Goal: Information Seeking & Learning: Learn about a topic

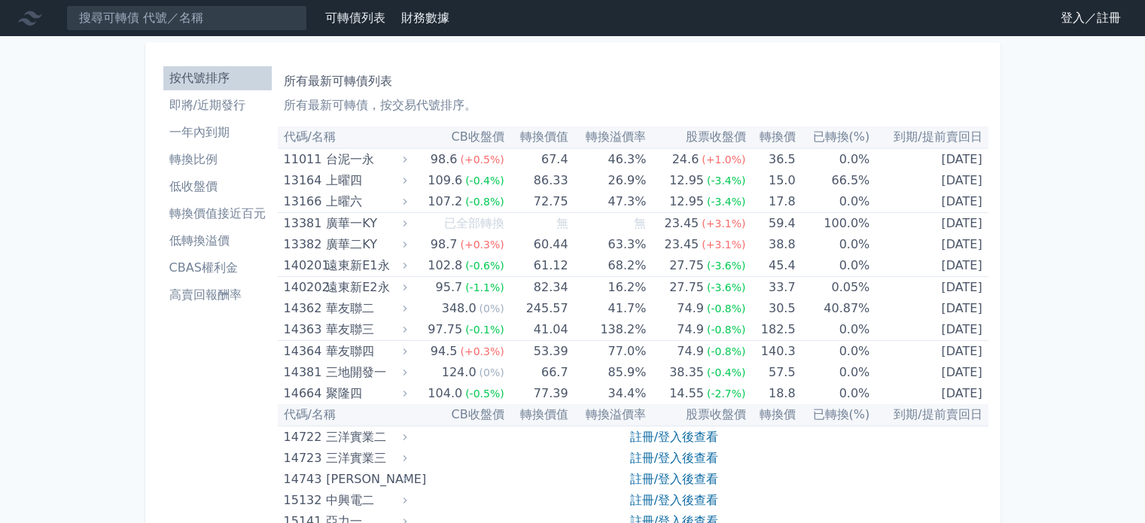
click at [1071, 21] on link "登入／註冊" at bounding box center [1090, 18] width 84 height 24
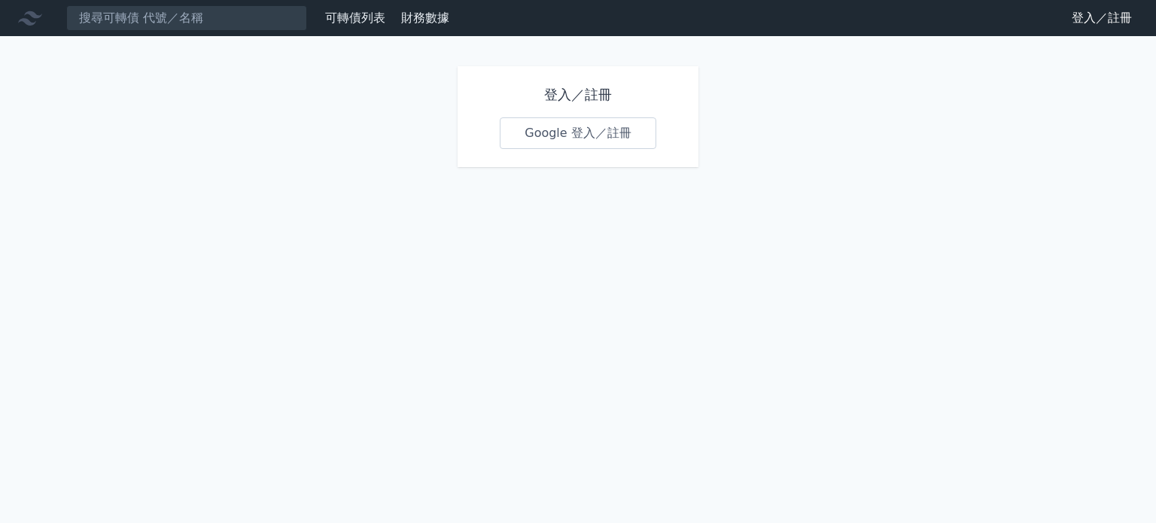
click at [590, 141] on link "Google 登入／註冊" at bounding box center [578, 133] width 157 height 32
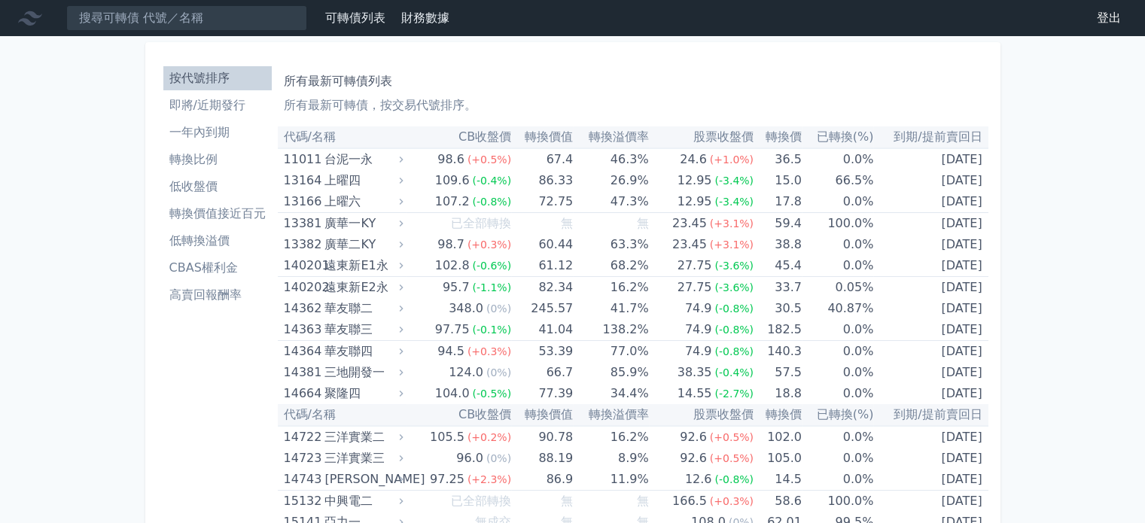
click at [204, 183] on li "低收盤價" at bounding box center [217, 187] width 108 height 18
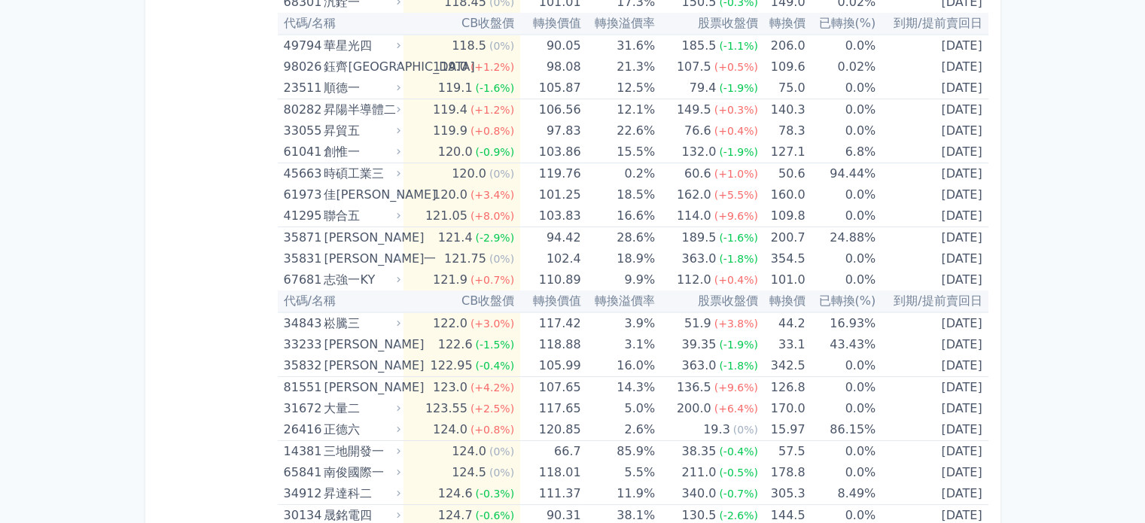
scroll to position [5871, 0]
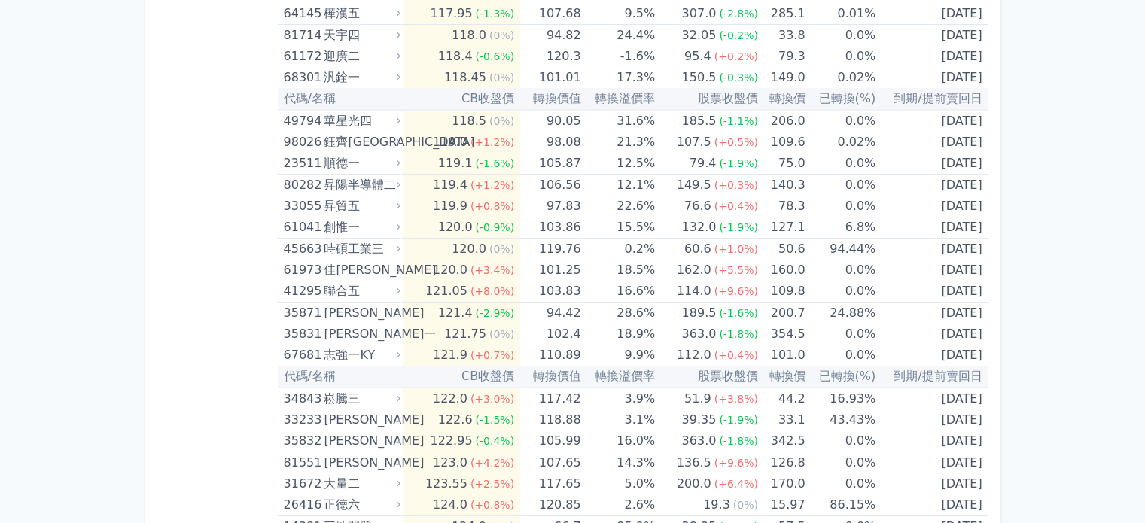
click at [389, 260] on div "佳[PERSON_NAME]" at bounding box center [361, 270] width 74 height 21
click at [403, 265] on icon at bounding box center [399, 270] width 10 height 10
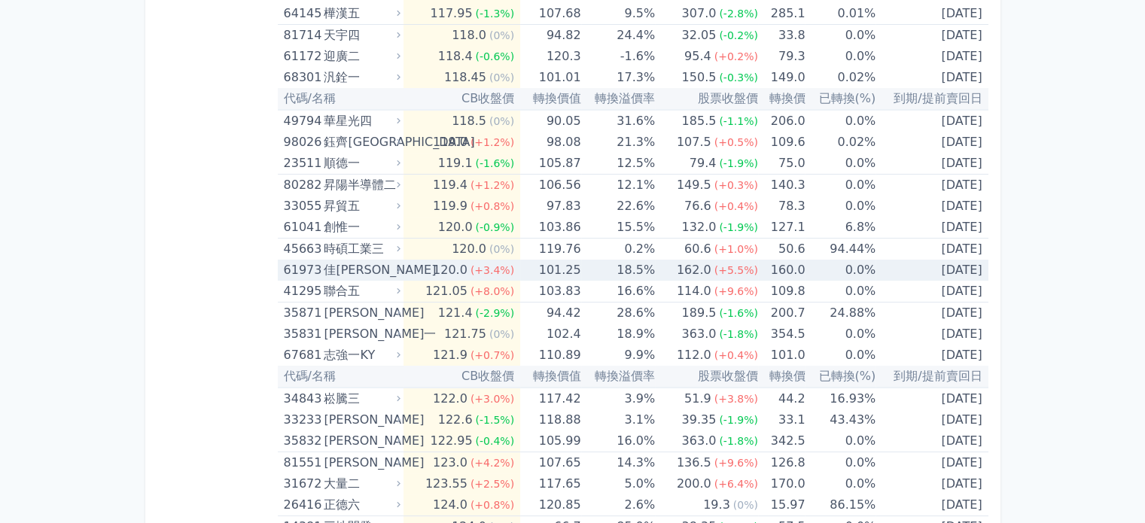
click at [331, 260] on div "佳[PERSON_NAME]" at bounding box center [361, 270] width 74 height 21
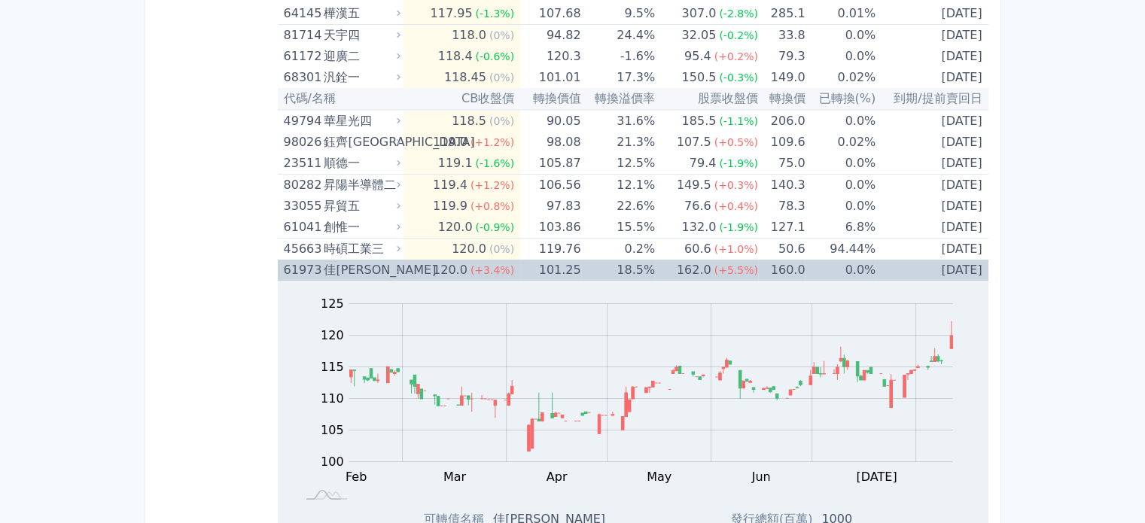
click at [377, 260] on div "佳[PERSON_NAME]" at bounding box center [361, 270] width 74 height 21
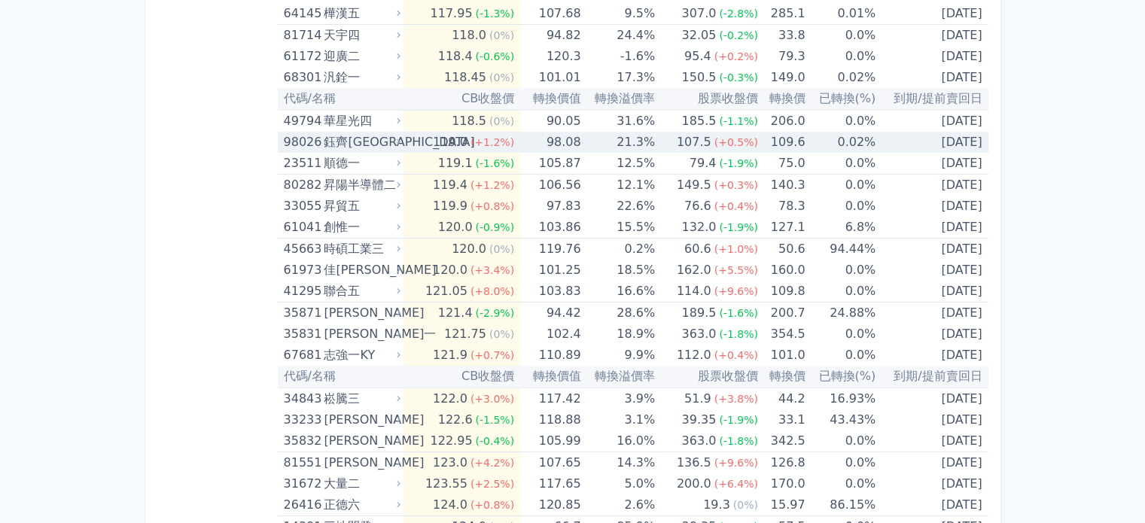
click at [358, 132] on div "鈺齊[GEOGRAPHIC_DATA]" at bounding box center [361, 142] width 74 height 21
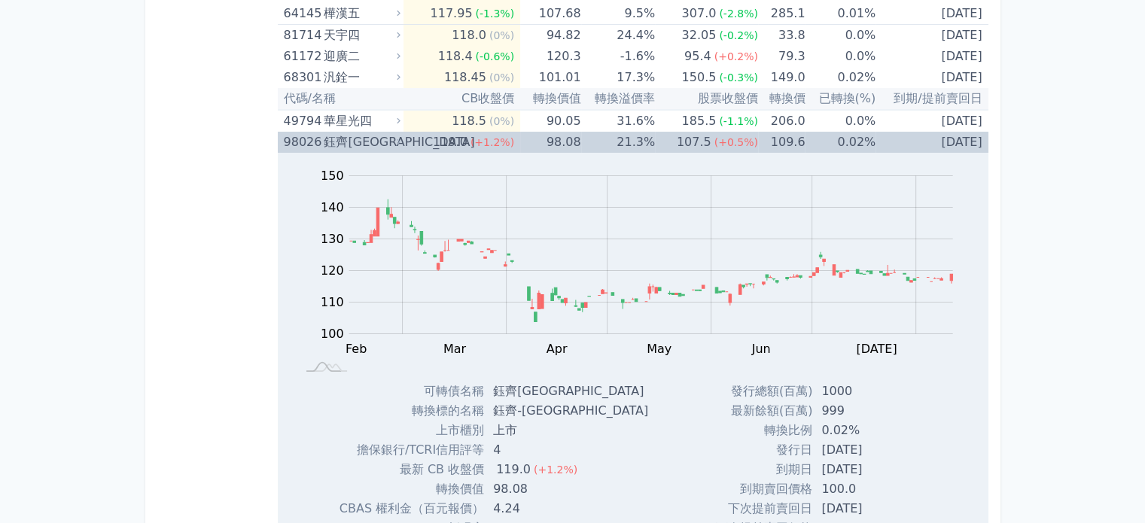
click at [358, 132] on div "鈺齊[GEOGRAPHIC_DATA]" at bounding box center [361, 142] width 74 height 21
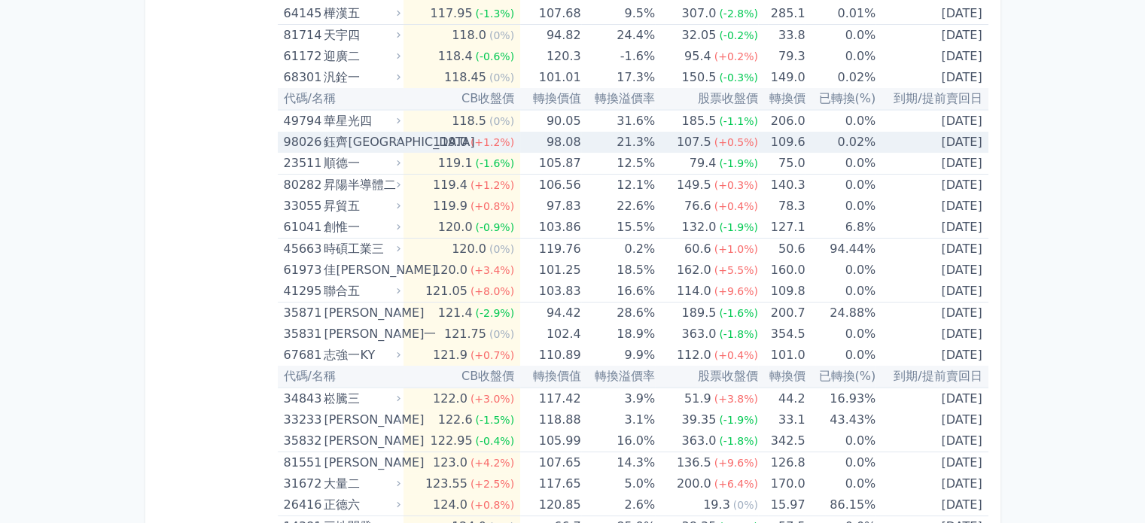
click at [362, 132] on div "鈺齊[GEOGRAPHIC_DATA]" at bounding box center [361, 142] width 74 height 21
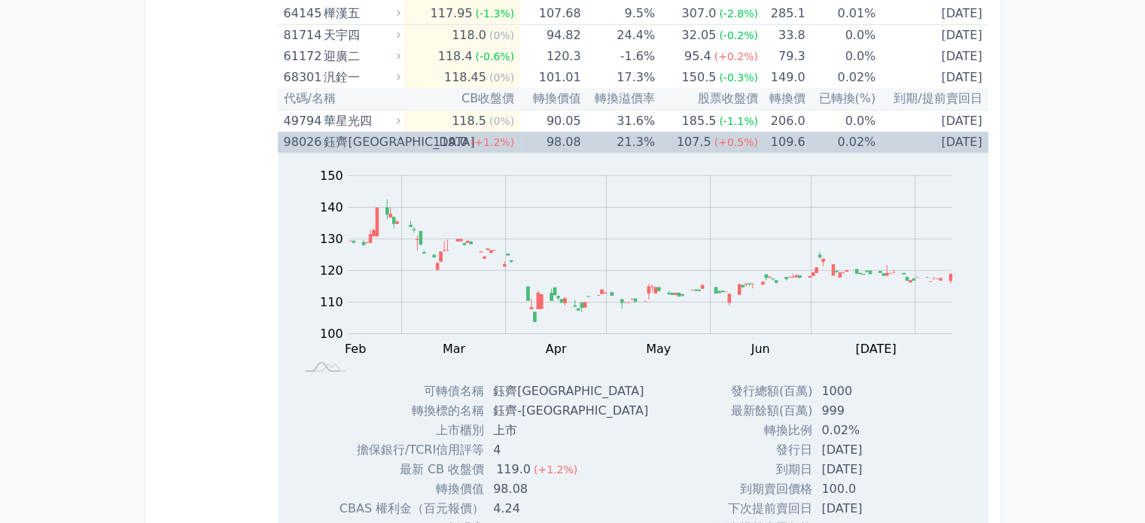
click at [362, 132] on div "鈺齊[GEOGRAPHIC_DATA]" at bounding box center [361, 142] width 74 height 21
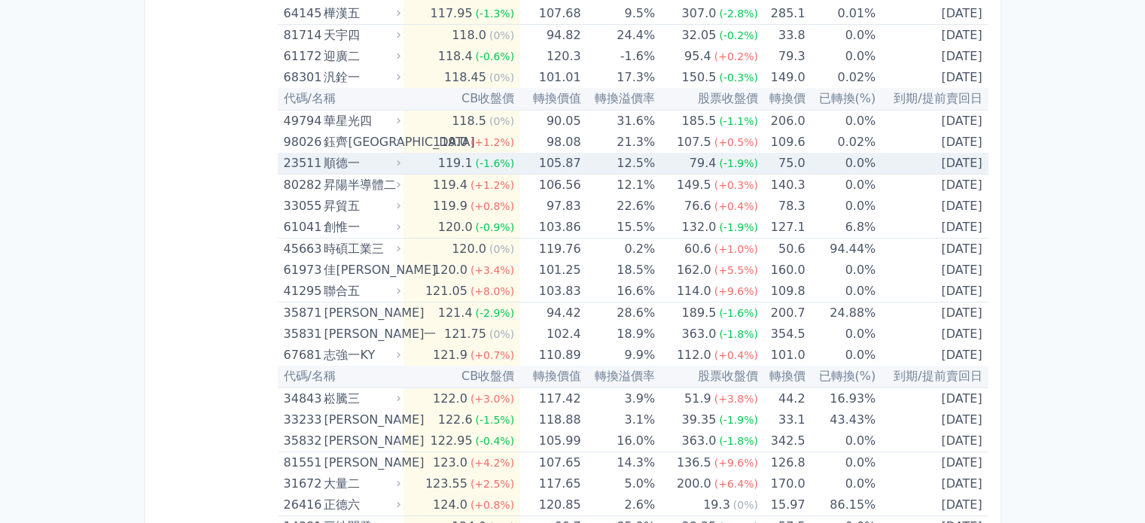
click at [361, 153] on div "順德一" at bounding box center [361, 163] width 74 height 21
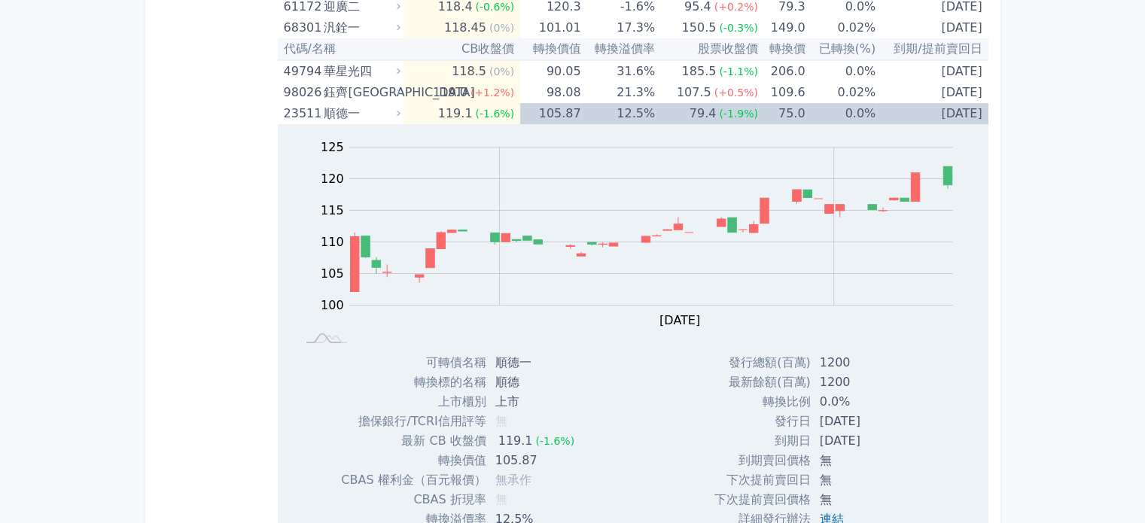
scroll to position [5946, 0]
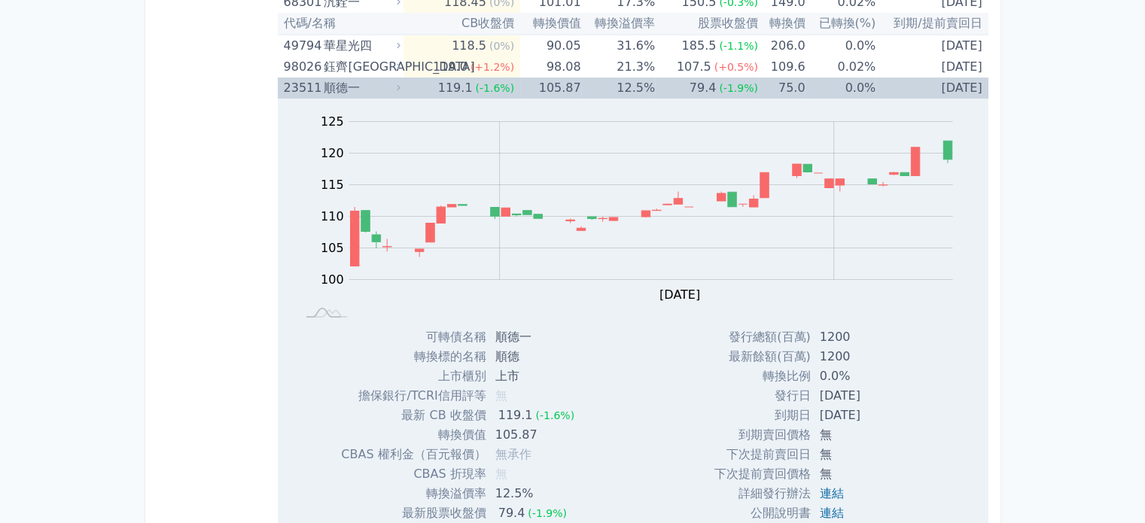
click at [364, 78] on div "順德一" at bounding box center [361, 88] width 74 height 21
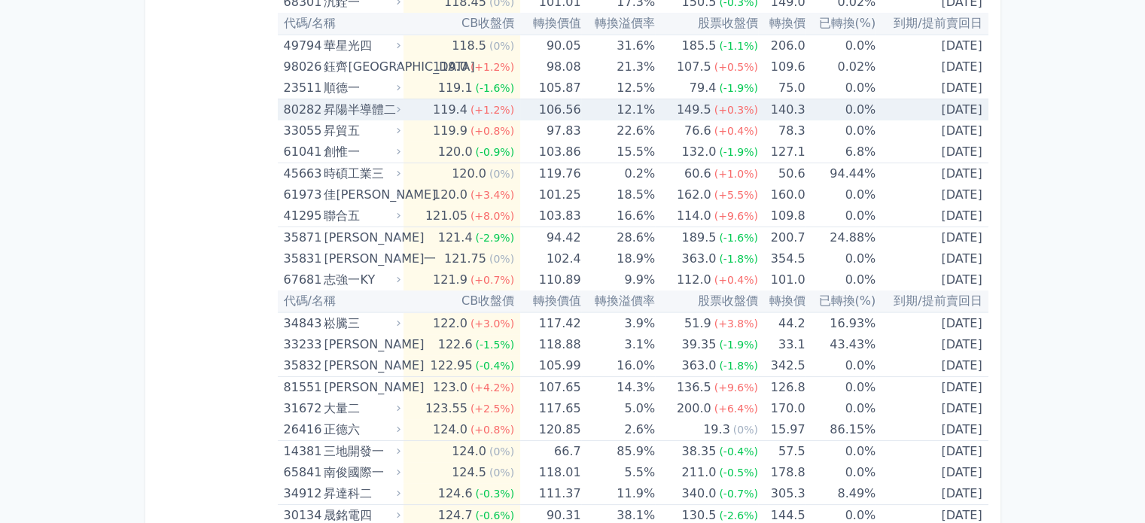
click at [364, 99] on div "昇陽半導體二" at bounding box center [361, 109] width 74 height 21
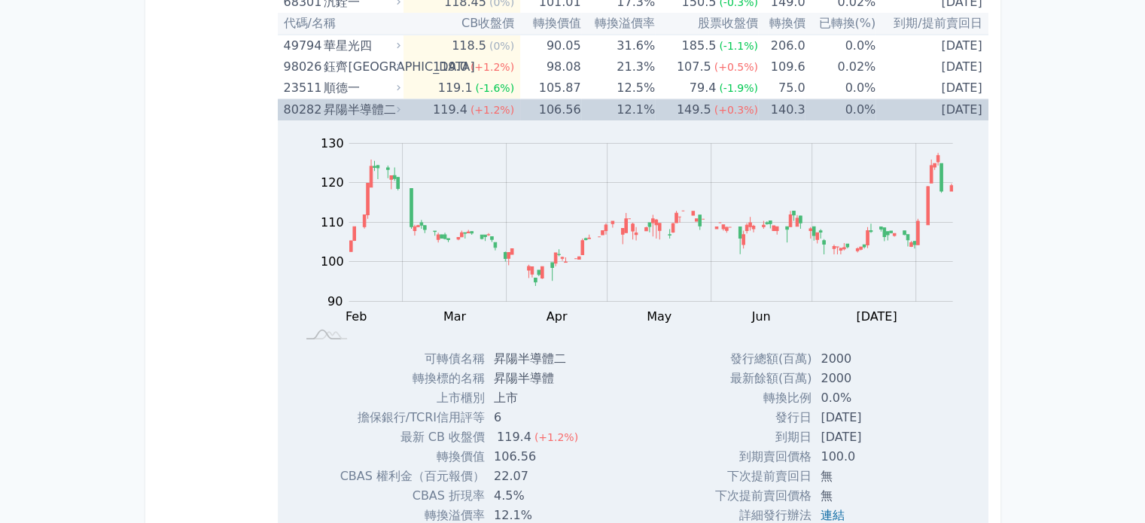
click at [364, 99] on div "昇陽半導體二" at bounding box center [361, 109] width 74 height 21
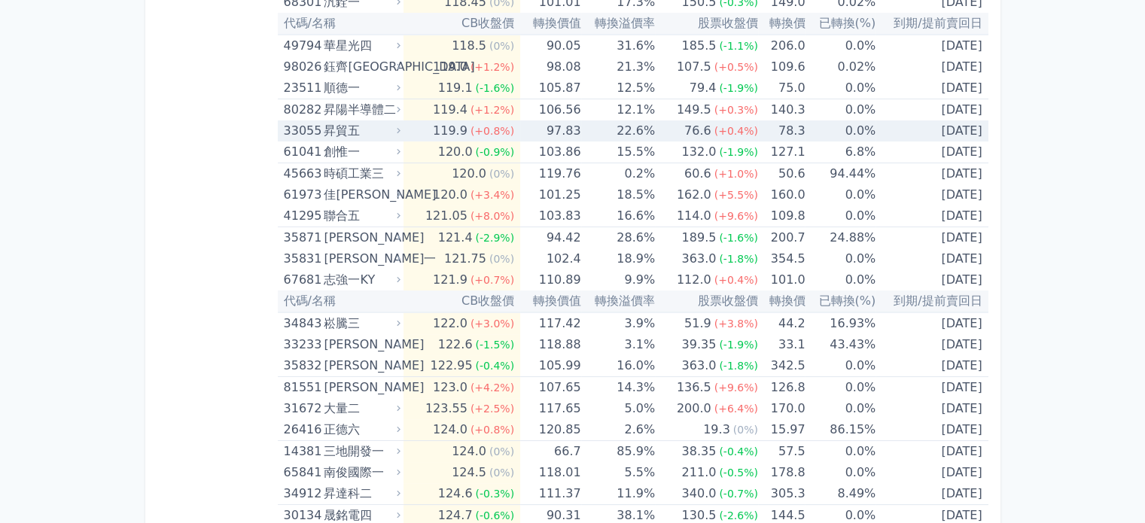
click at [367, 120] on div "昇貿五" at bounding box center [361, 130] width 74 height 21
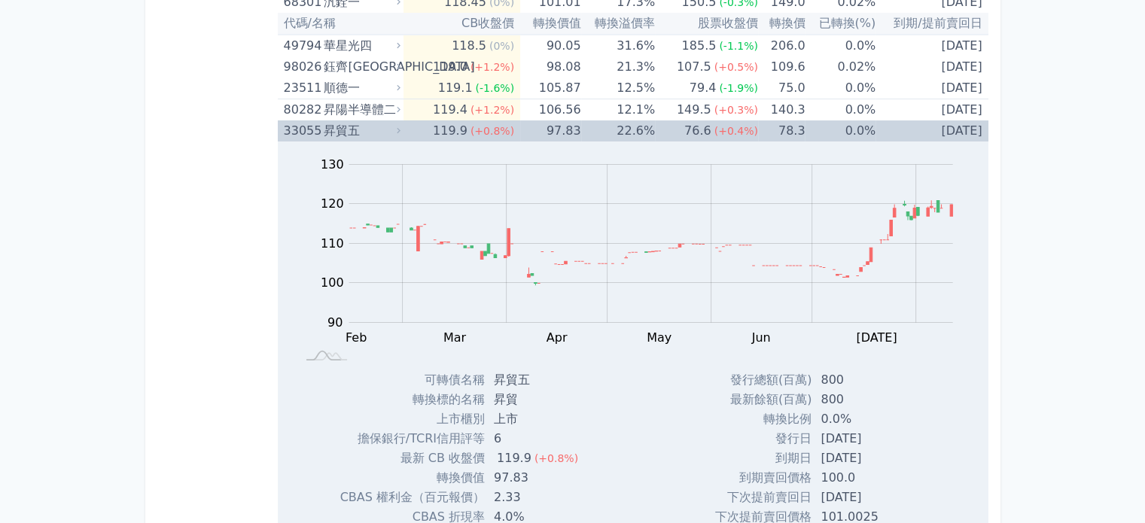
click at [367, 120] on div "昇貿五" at bounding box center [361, 130] width 74 height 21
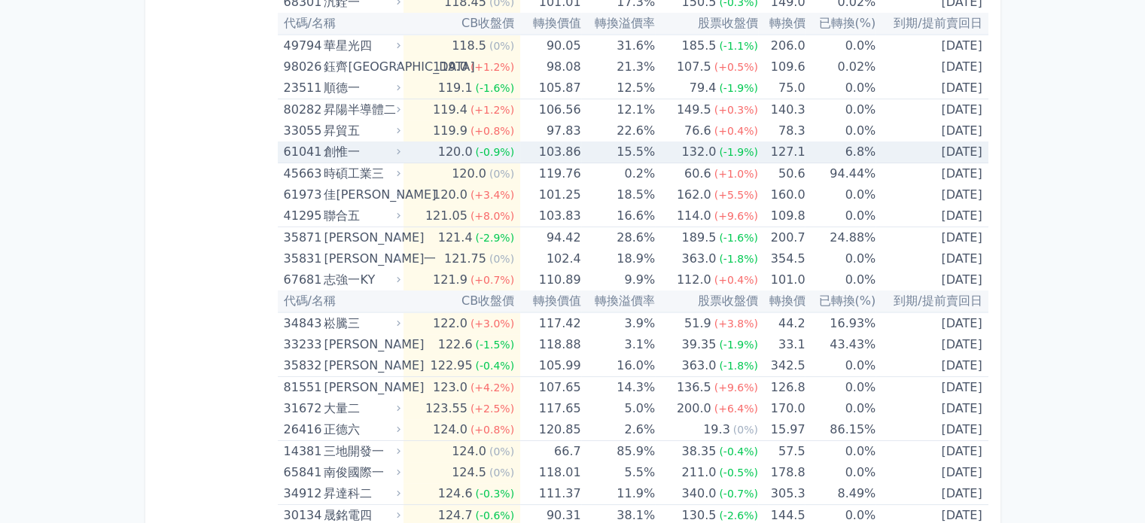
click at [367, 141] on div "創惟一" at bounding box center [361, 151] width 74 height 21
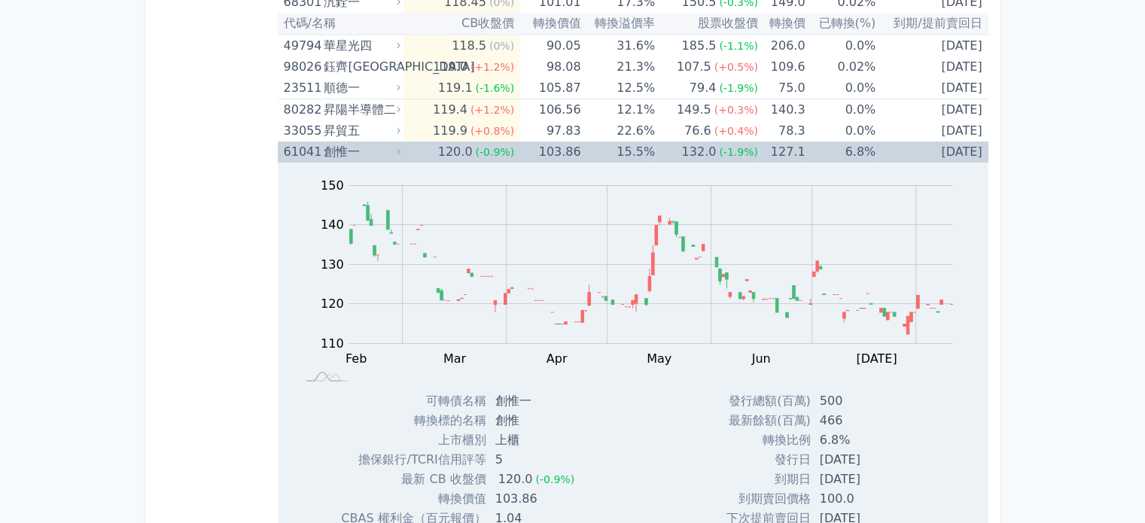
click at [367, 141] on div "創惟一" at bounding box center [361, 151] width 74 height 21
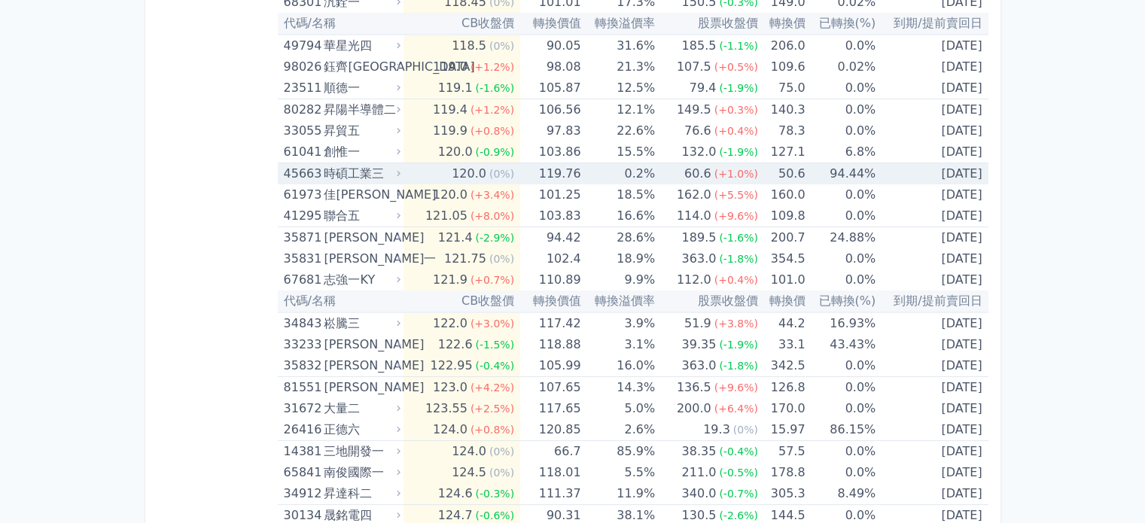
click at [370, 163] on div "時碩工業三" at bounding box center [361, 173] width 74 height 21
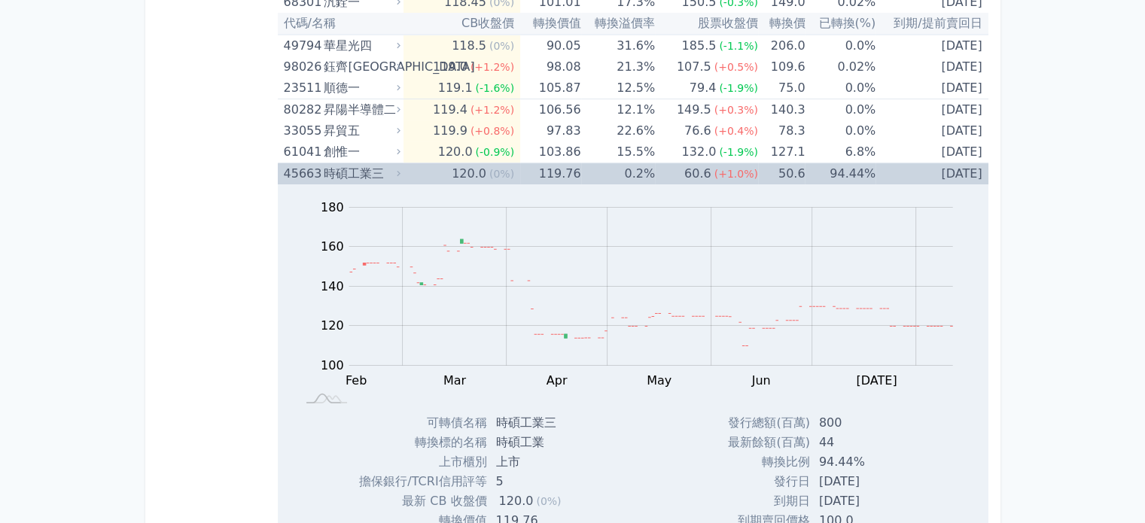
click at [370, 163] on div "時碩工業三" at bounding box center [361, 173] width 74 height 21
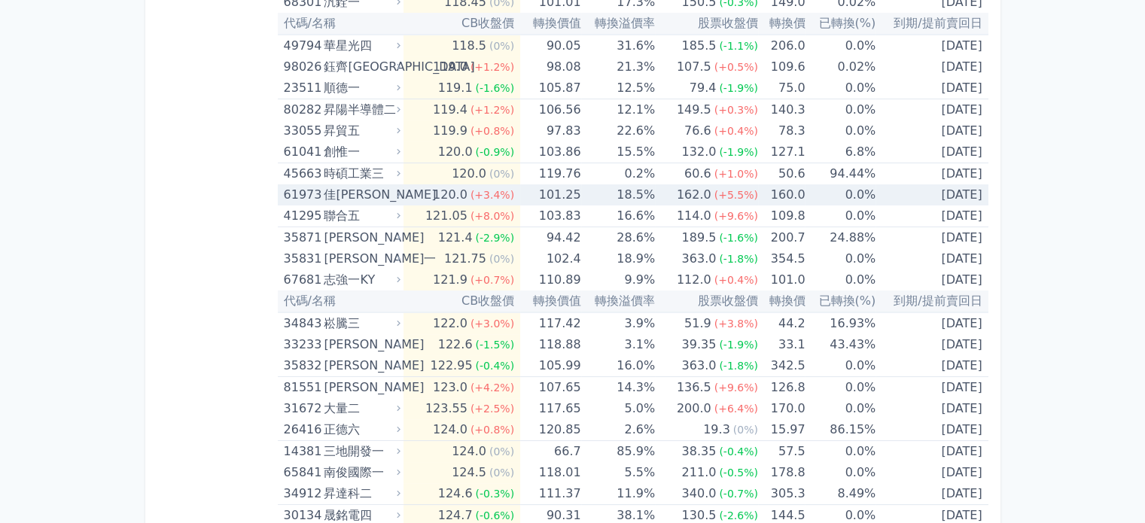
click at [371, 184] on div "佳[PERSON_NAME]" at bounding box center [361, 194] width 74 height 21
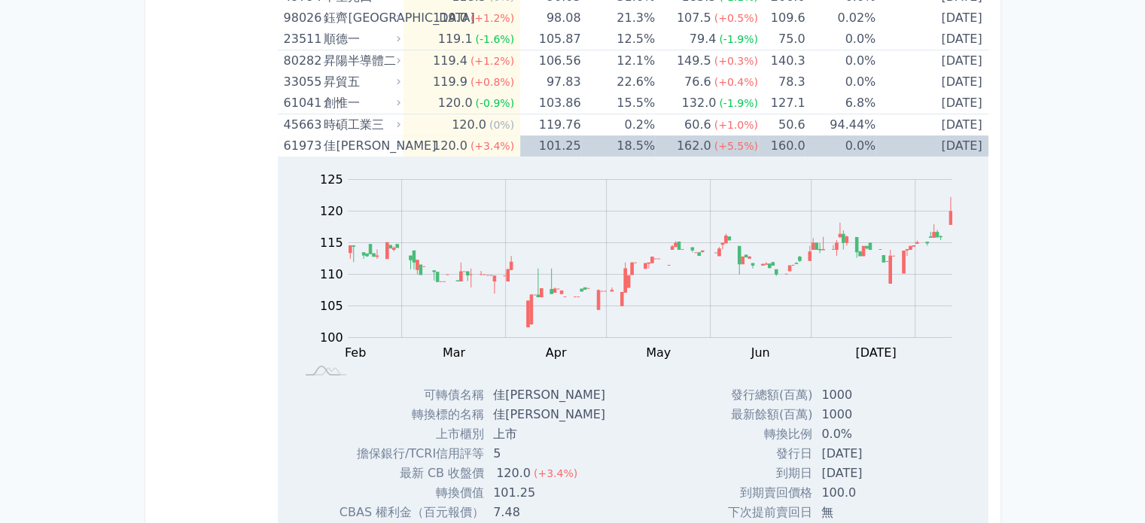
scroll to position [6021, 0]
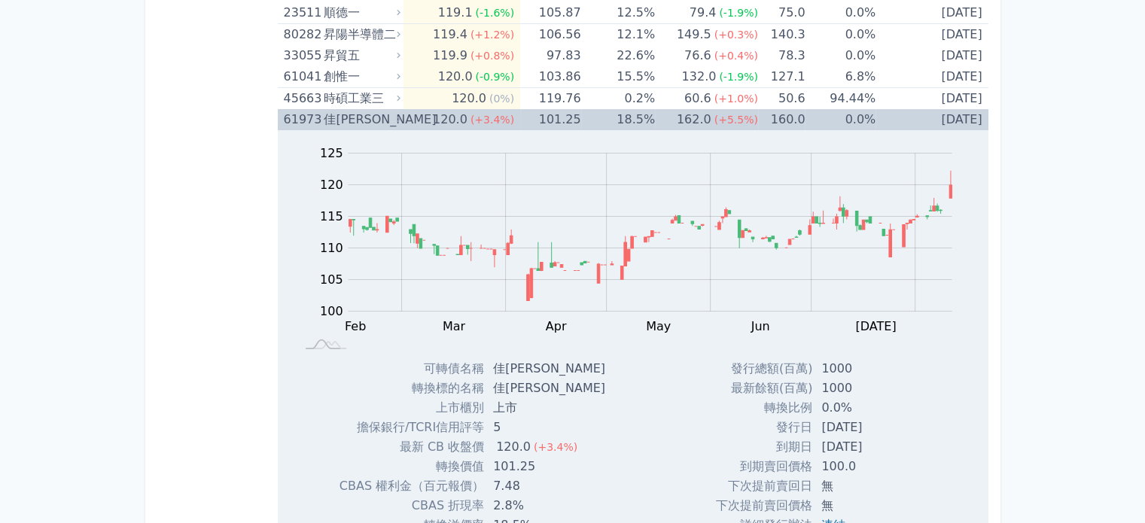
click at [348, 109] on div "佳[PERSON_NAME]" at bounding box center [361, 119] width 74 height 21
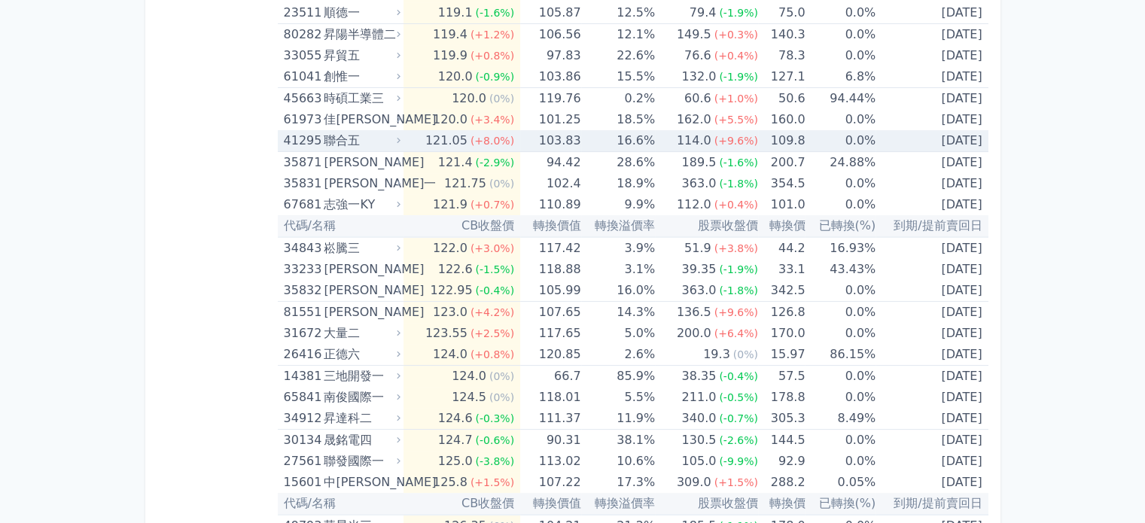
click at [352, 132] on div "聯合五" at bounding box center [361, 140] width 74 height 21
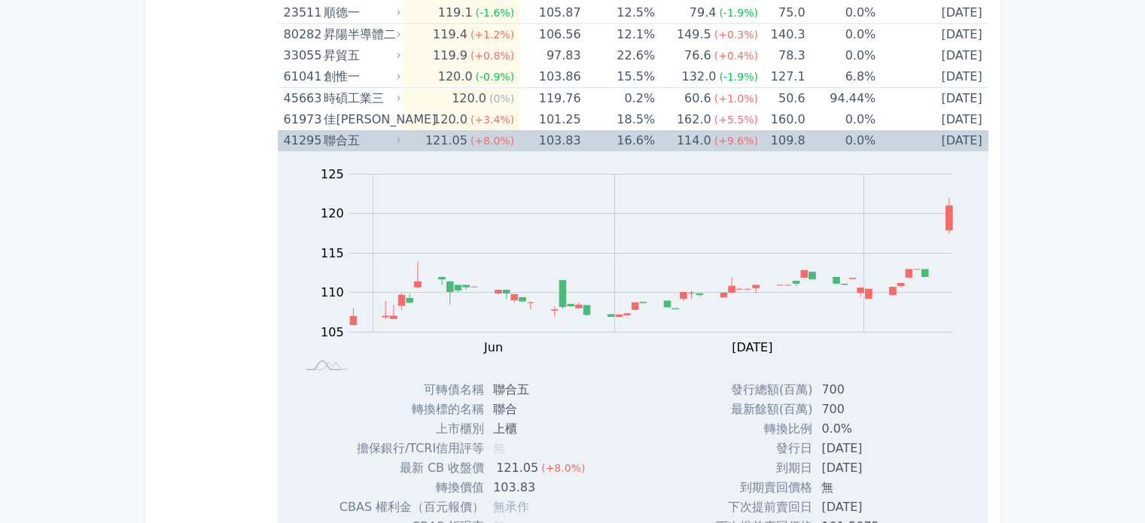
click at [343, 130] on div "聯合五" at bounding box center [361, 140] width 74 height 21
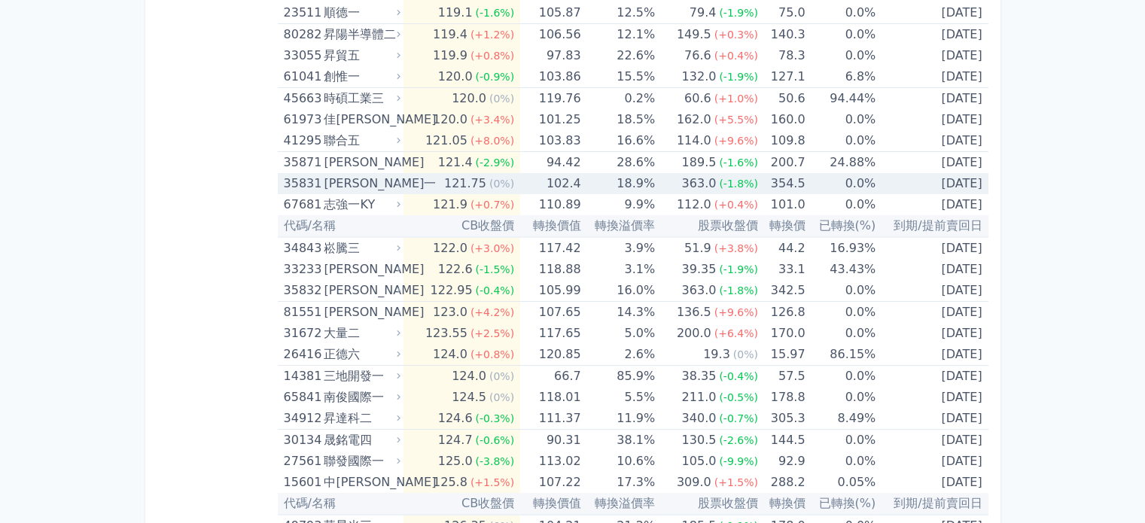
click at [348, 152] on div "[PERSON_NAME]" at bounding box center [361, 162] width 74 height 21
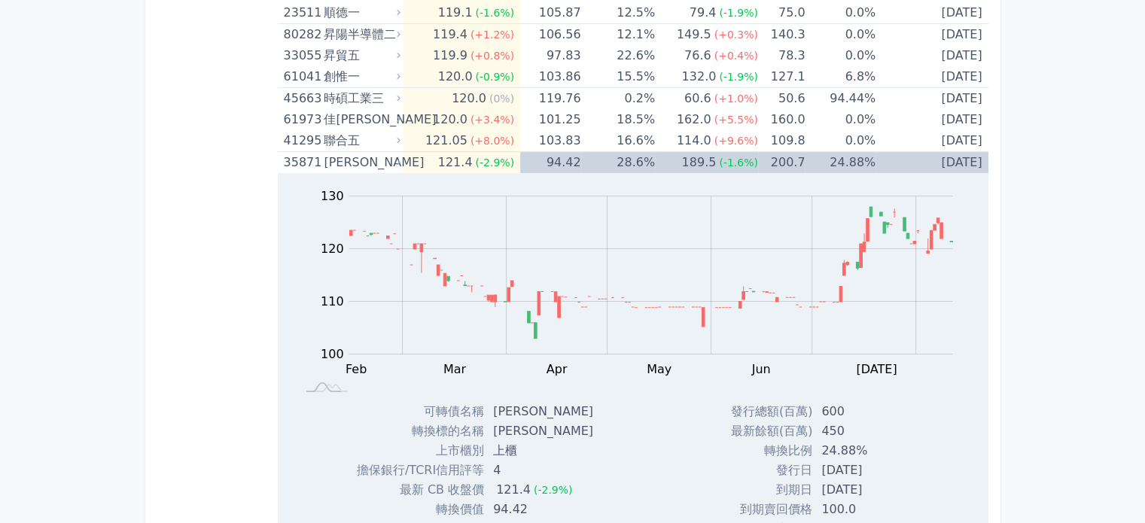
scroll to position [6096, 0]
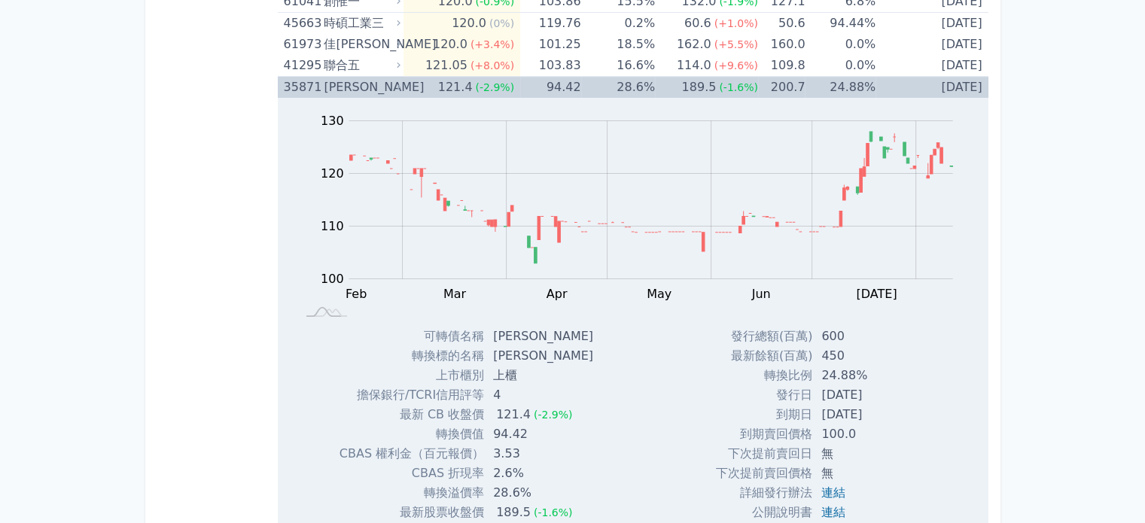
click at [346, 77] on div "[PERSON_NAME]" at bounding box center [361, 87] width 74 height 21
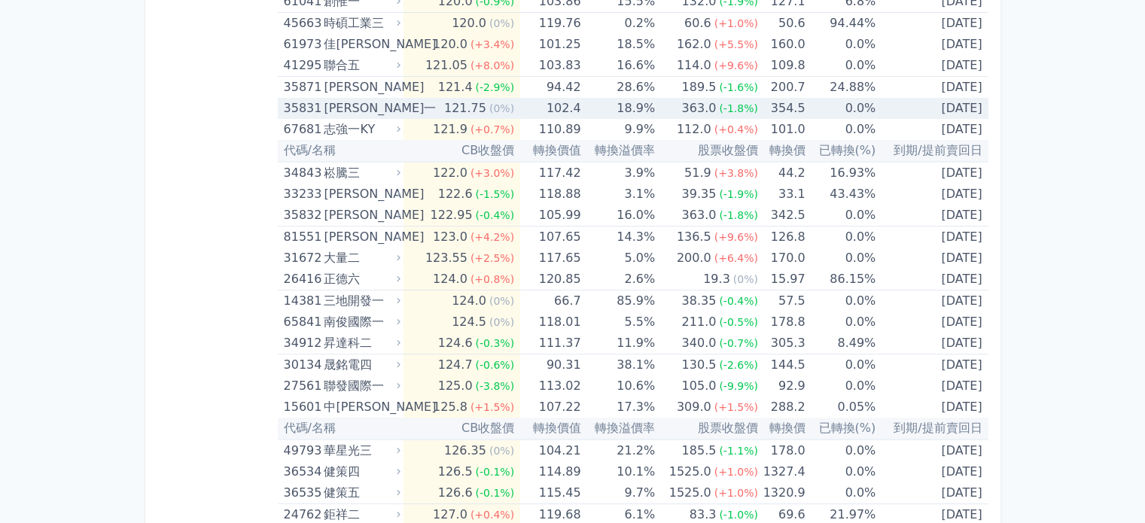
click at [350, 98] on div "[PERSON_NAME]一" at bounding box center [361, 108] width 74 height 21
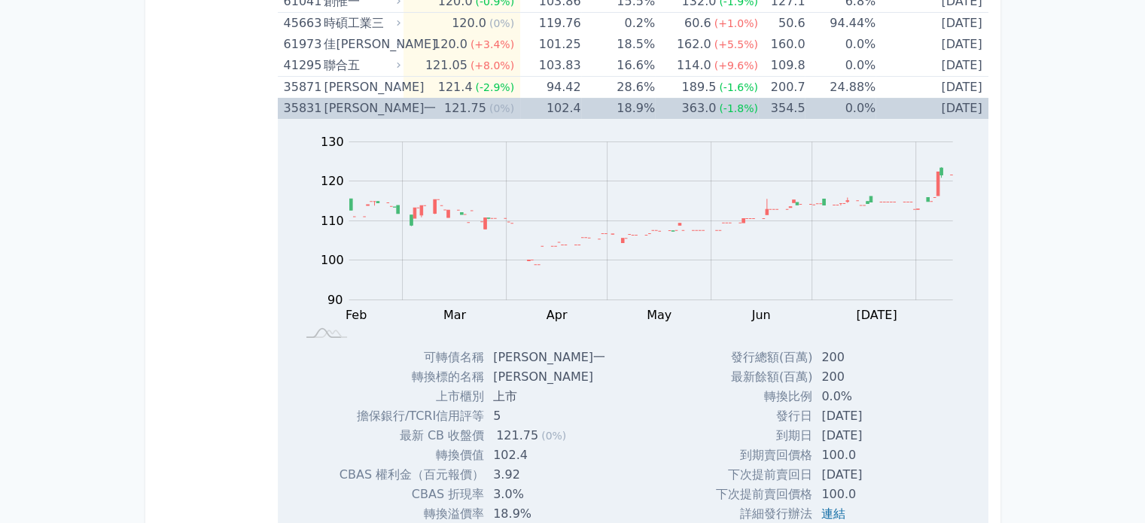
click at [350, 98] on div "[PERSON_NAME]一" at bounding box center [361, 108] width 74 height 21
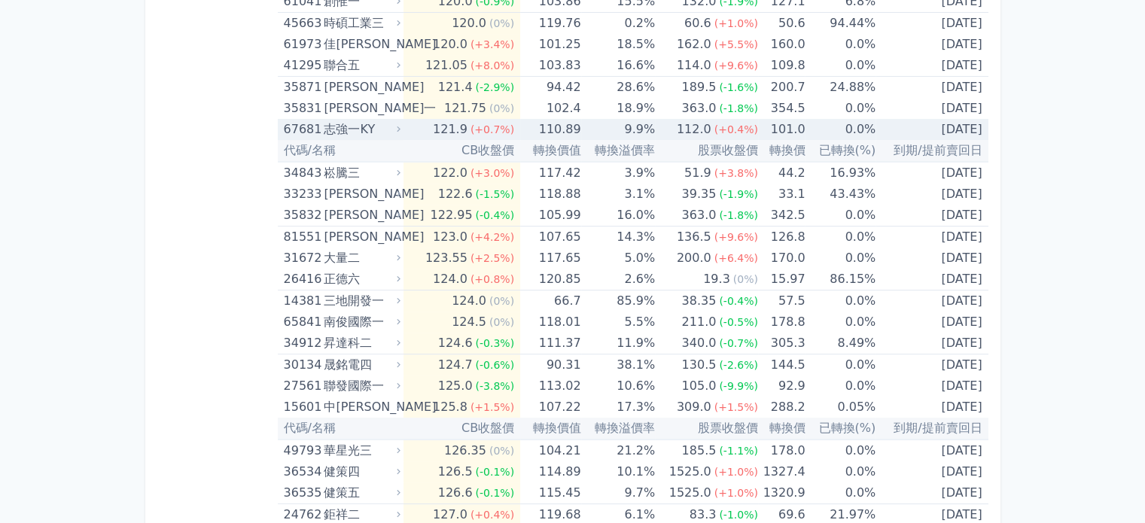
click at [351, 119] on div "志強一KY" at bounding box center [361, 129] width 74 height 21
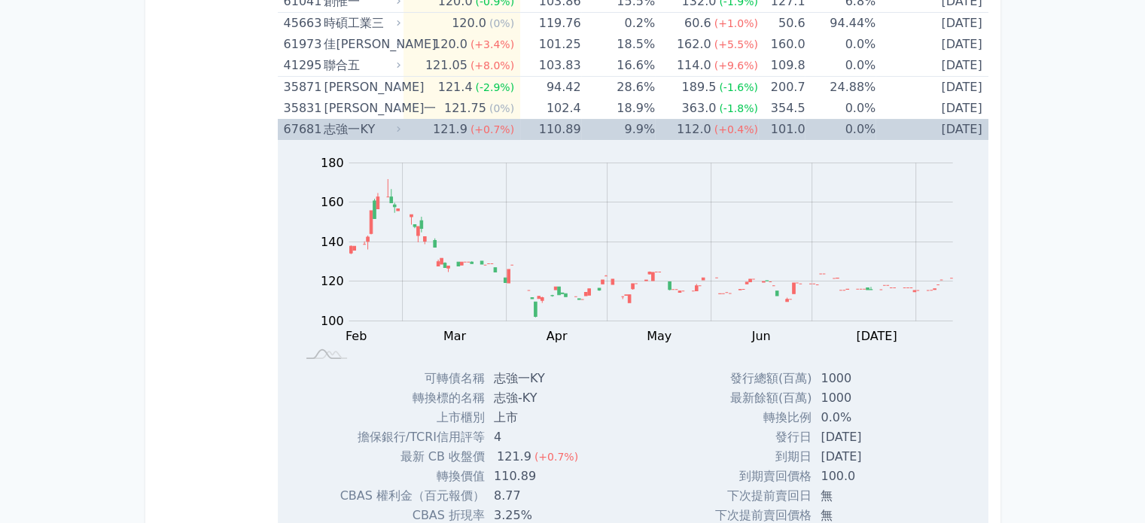
click at [351, 119] on div "志強一KY" at bounding box center [361, 129] width 74 height 21
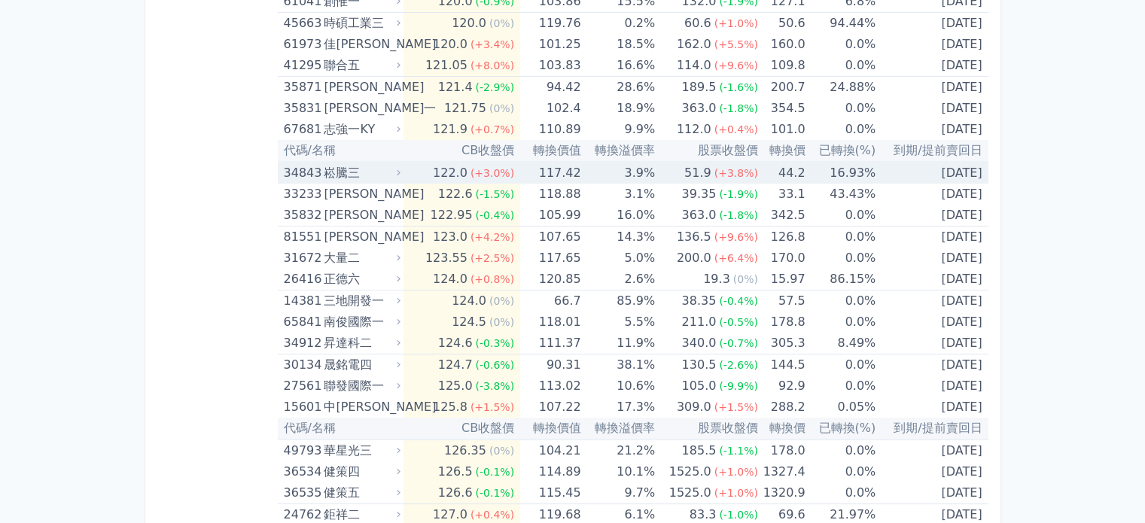
click at [352, 163] on div "崧騰三" at bounding box center [361, 173] width 74 height 21
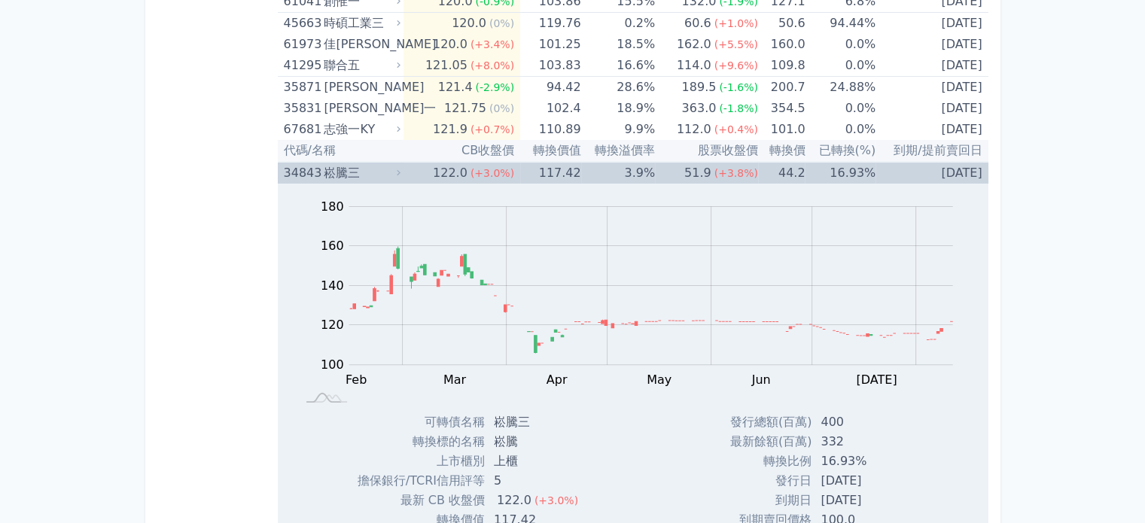
click at [352, 163] on div "崧騰三" at bounding box center [361, 173] width 74 height 21
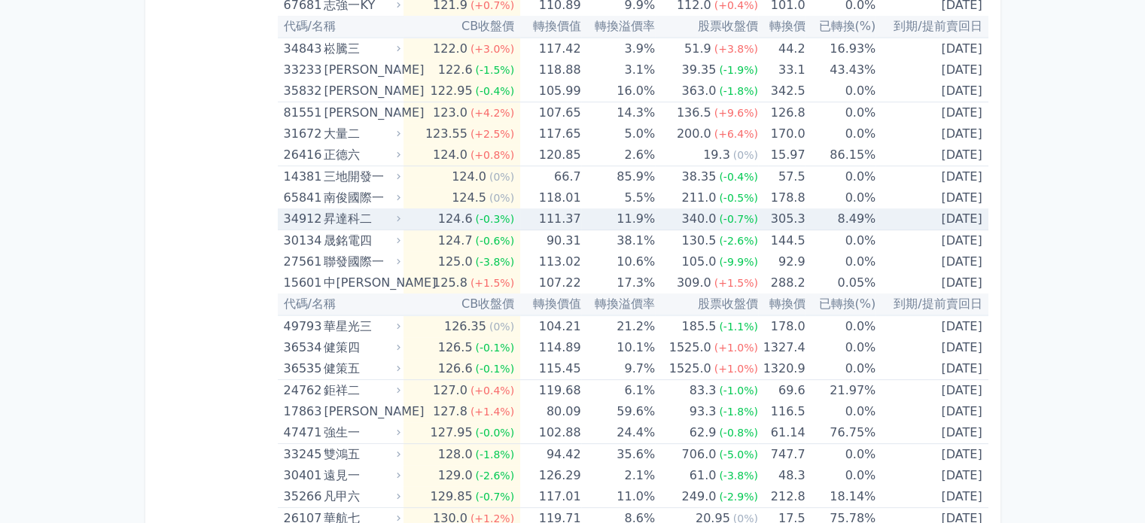
scroll to position [6247, 0]
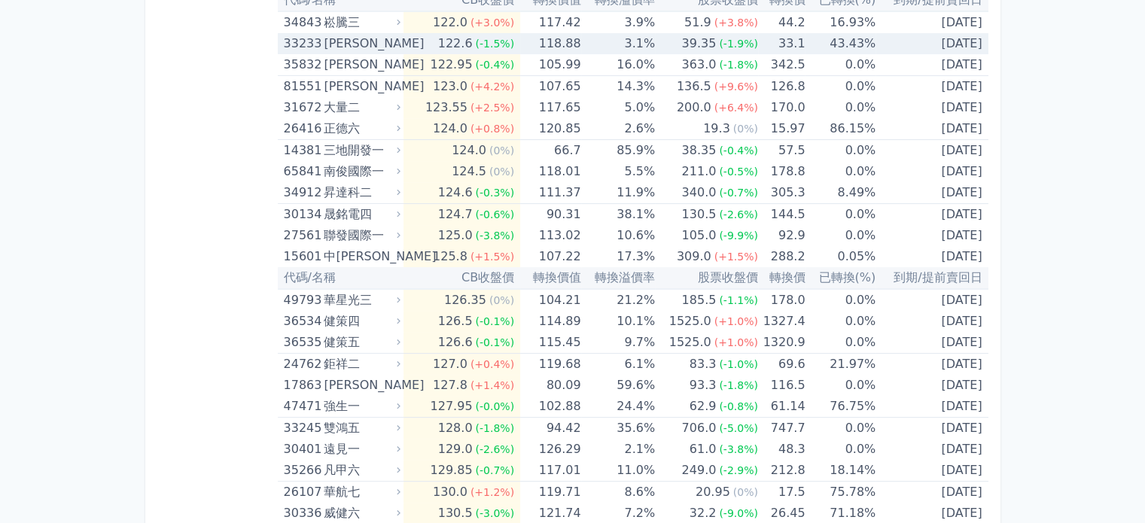
click at [350, 33] on div "[PERSON_NAME]" at bounding box center [361, 43] width 74 height 21
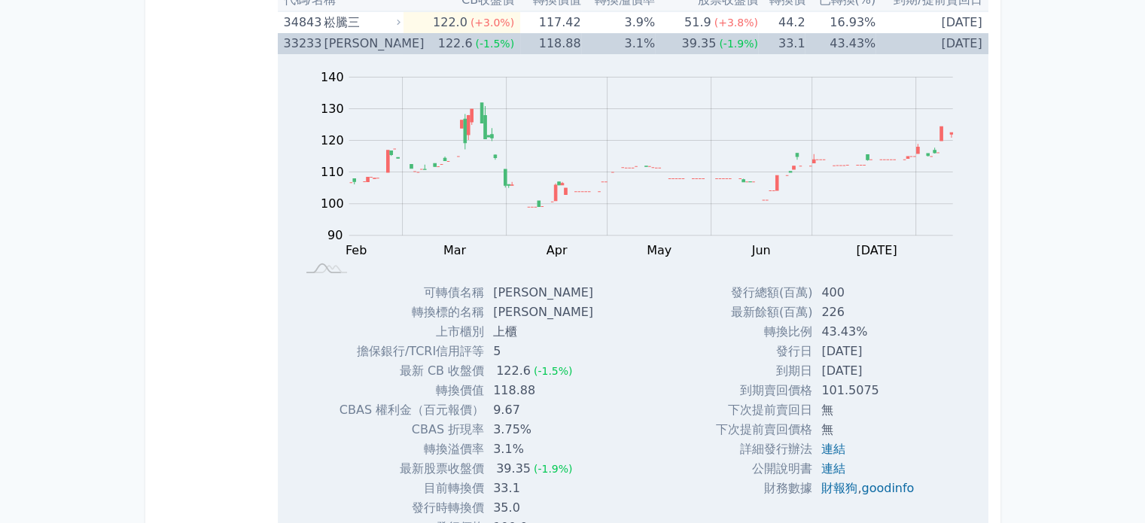
click at [350, 33] on div "[PERSON_NAME]" at bounding box center [361, 43] width 74 height 21
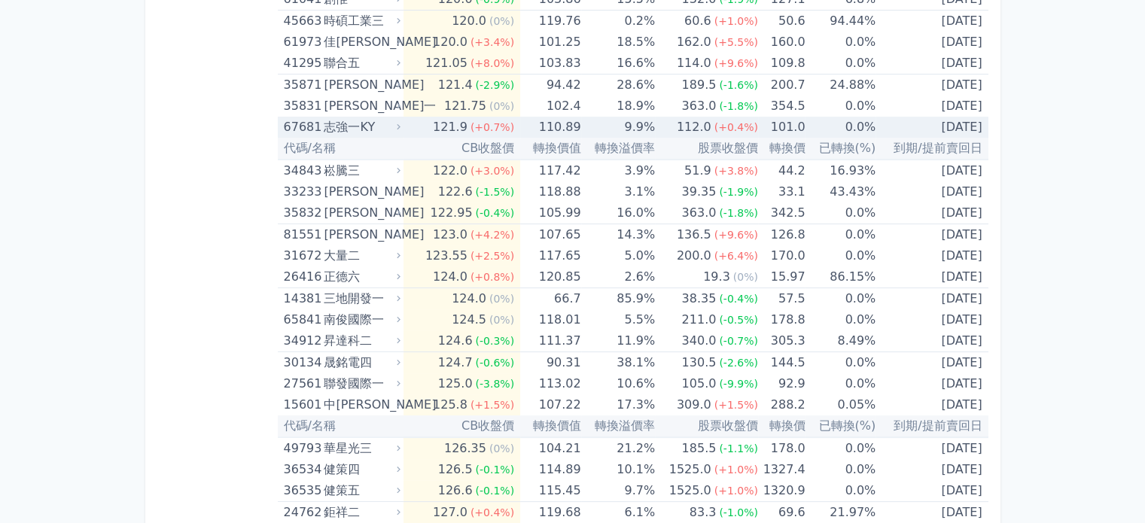
scroll to position [6096, 0]
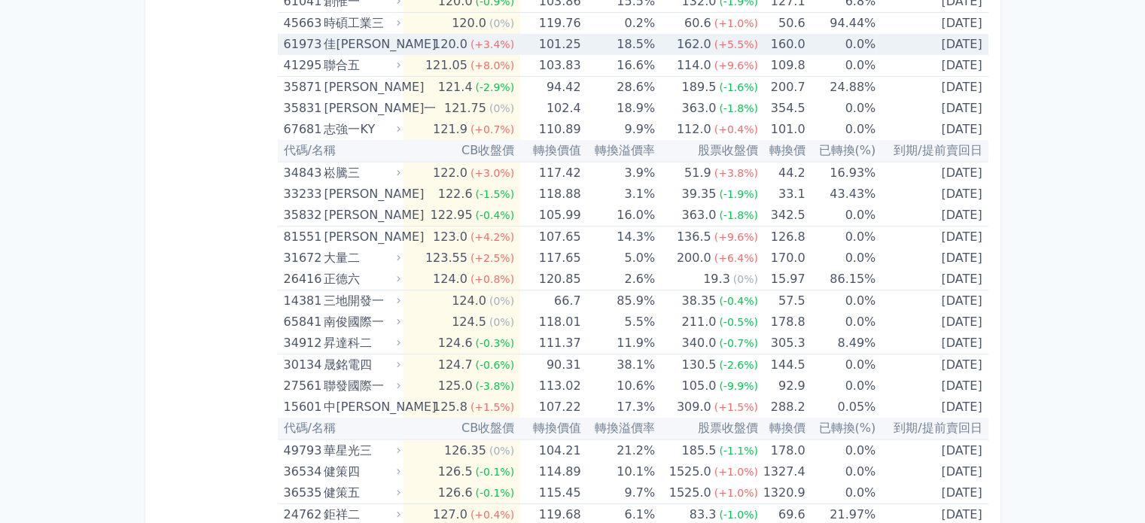
click at [365, 34] on div "佳[PERSON_NAME]" at bounding box center [361, 44] width 74 height 21
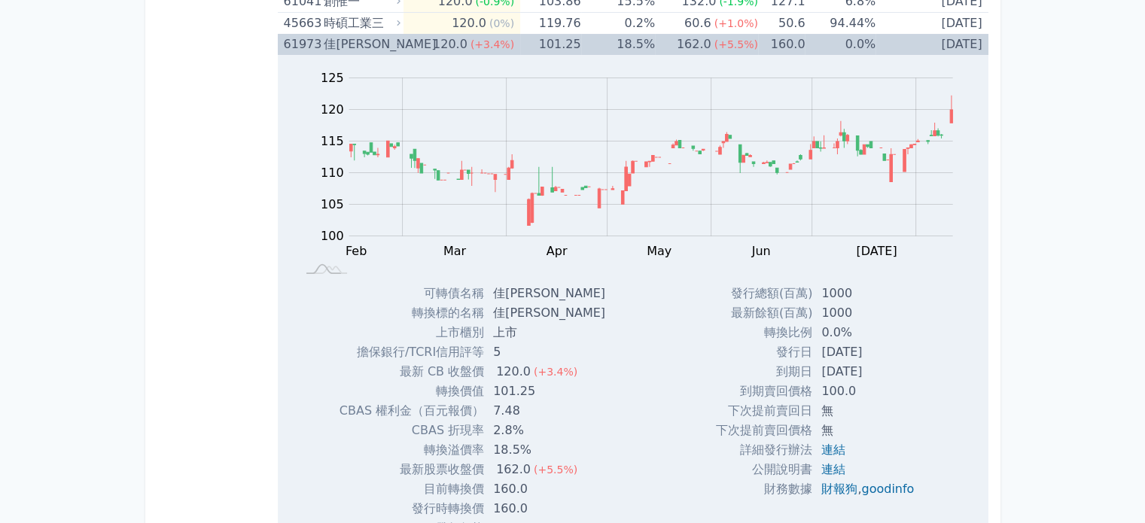
click at [356, 34] on div "佳[PERSON_NAME]" at bounding box center [361, 44] width 74 height 21
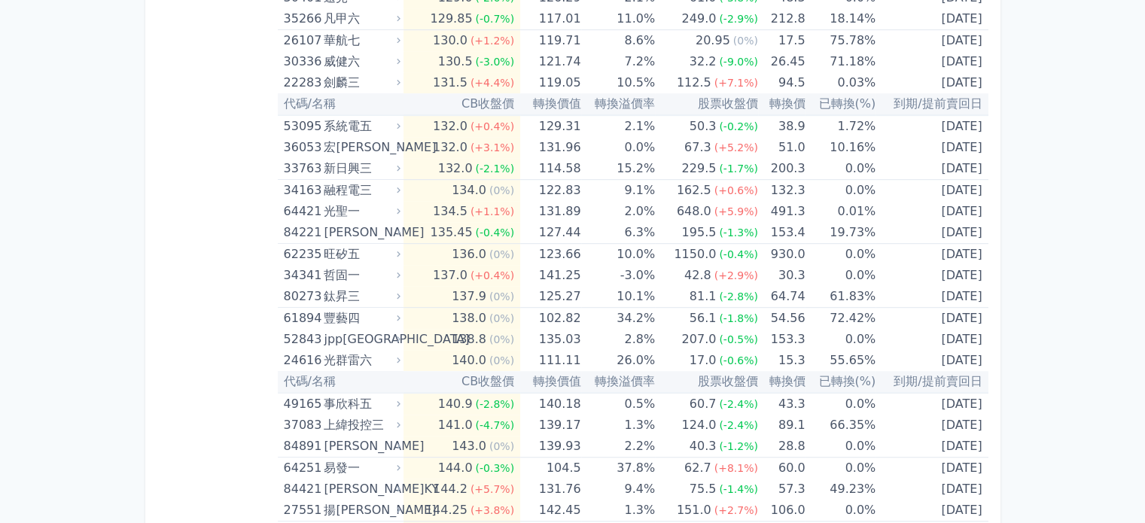
scroll to position [6774, 0]
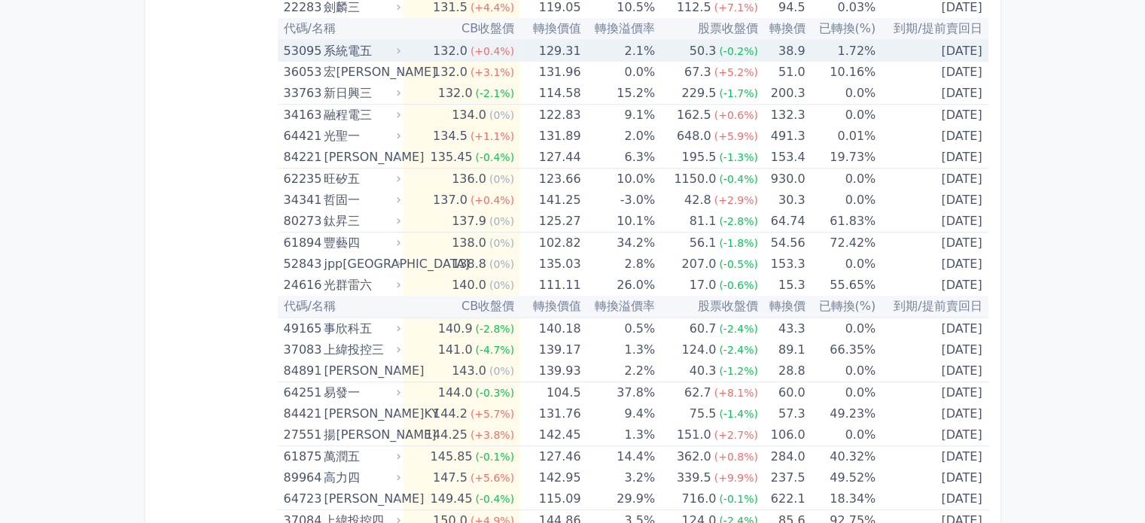
click at [349, 41] on div "系統電五" at bounding box center [361, 51] width 74 height 21
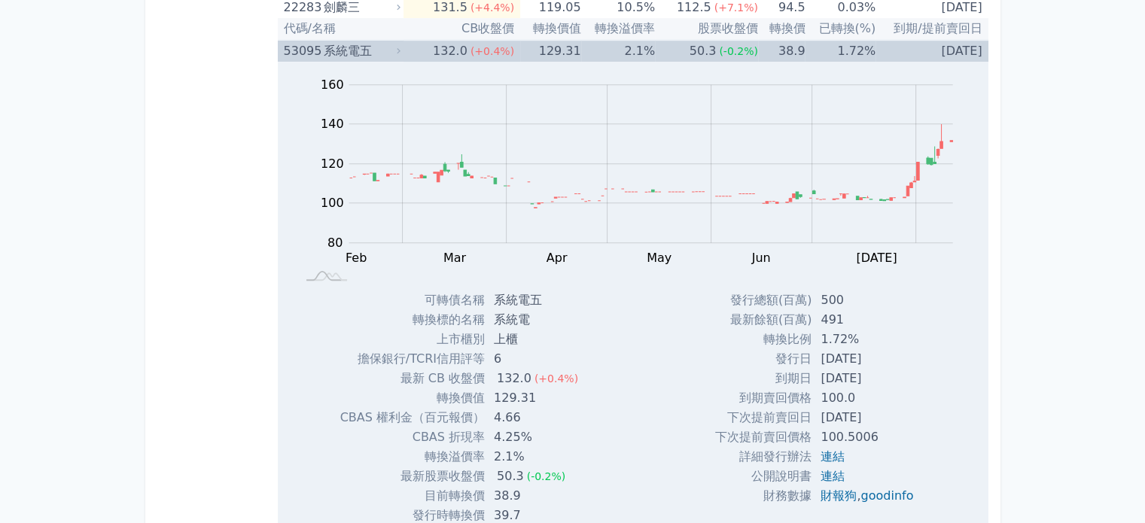
click at [349, 41] on div "系統電五" at bounding box center [361, 51] width 74 height 21
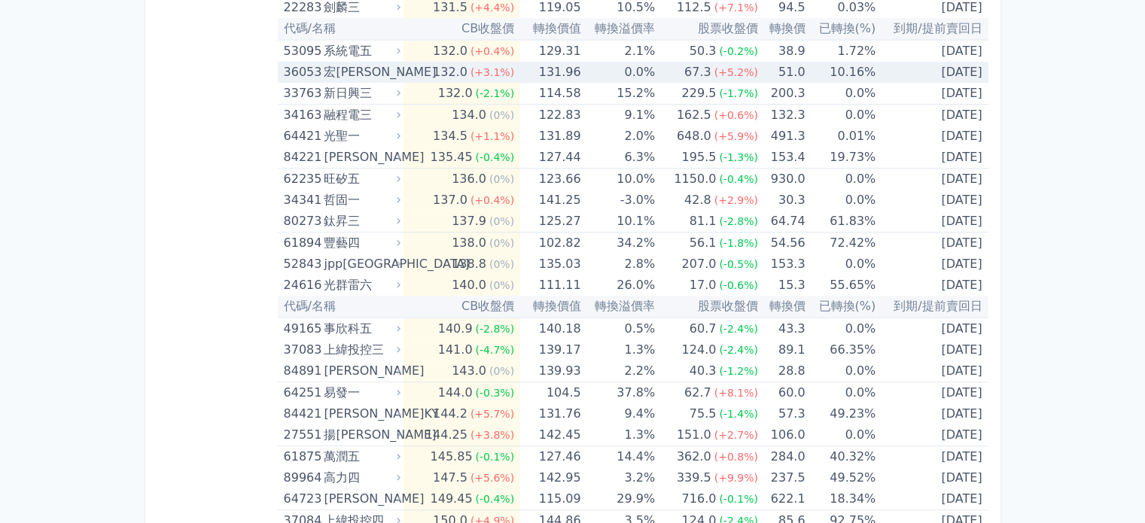
click at [354, 62] on div "宏[PERSON_NAME]" at bounding box center [361, 72] width 74 height 21
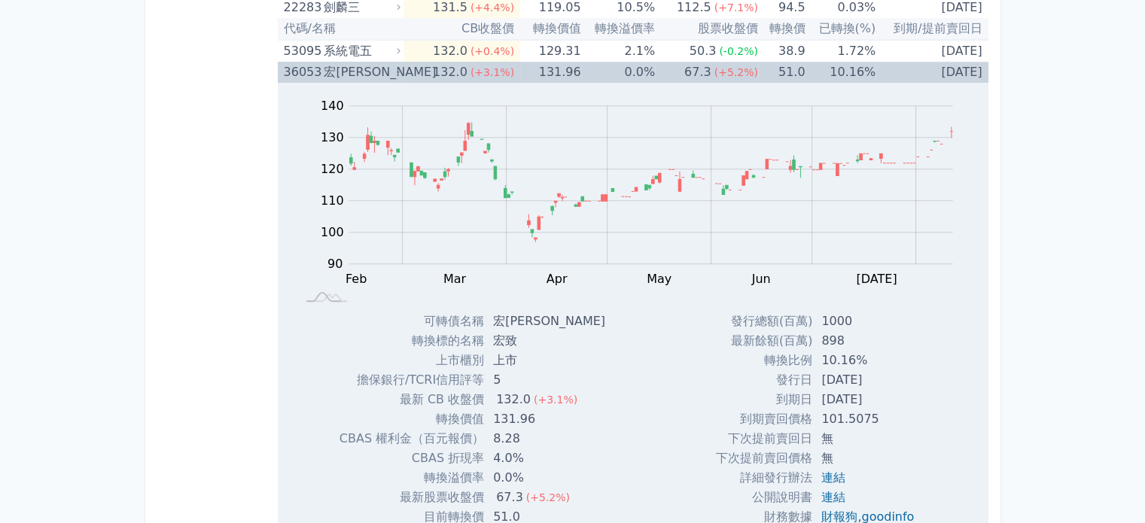
click at [354, 62] on div "宏[PERSON_NAME]" at bounding box center [361, 72] width 74 height 21
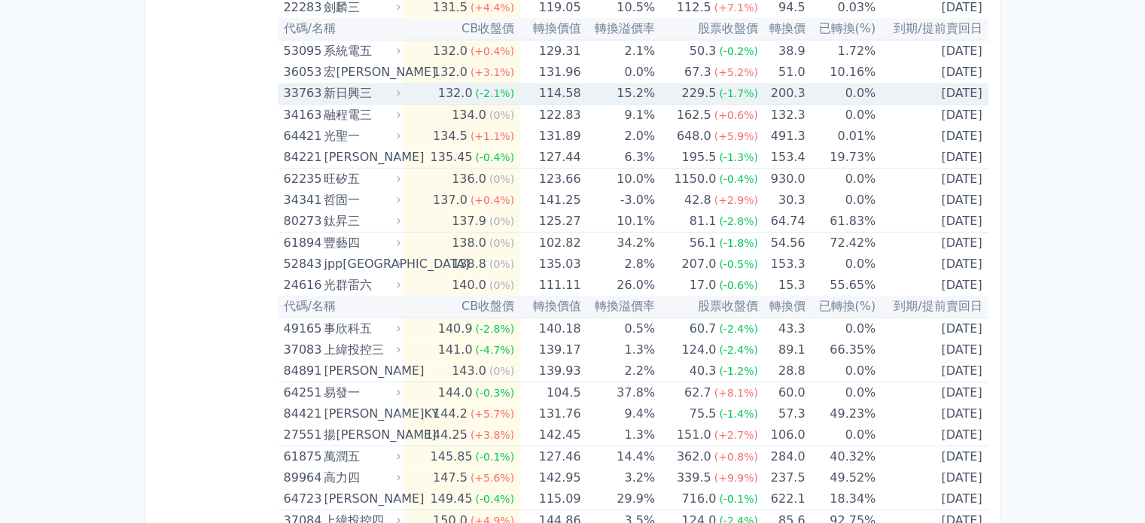
click at [361, 83] on div "新日興三" at bounding box center [361, 93] width 74 height 21
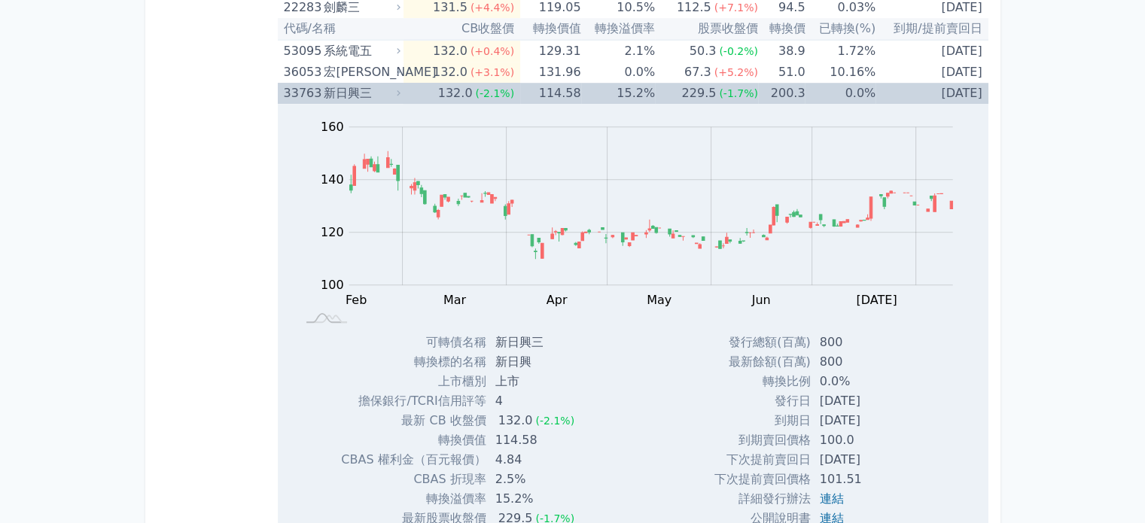
click at [361, 83] on div "新日興三" at bounding box center [361, 93] width 74 height 21
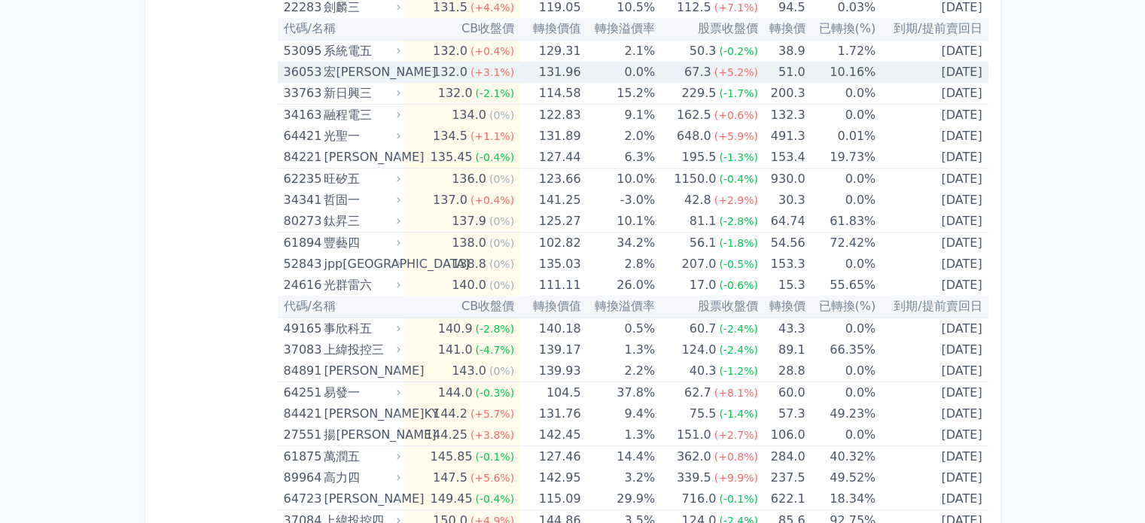
click at [362, 62] on div "宏[PERSON_NAME]" at bounding box center [361, 72] width 74 height 21
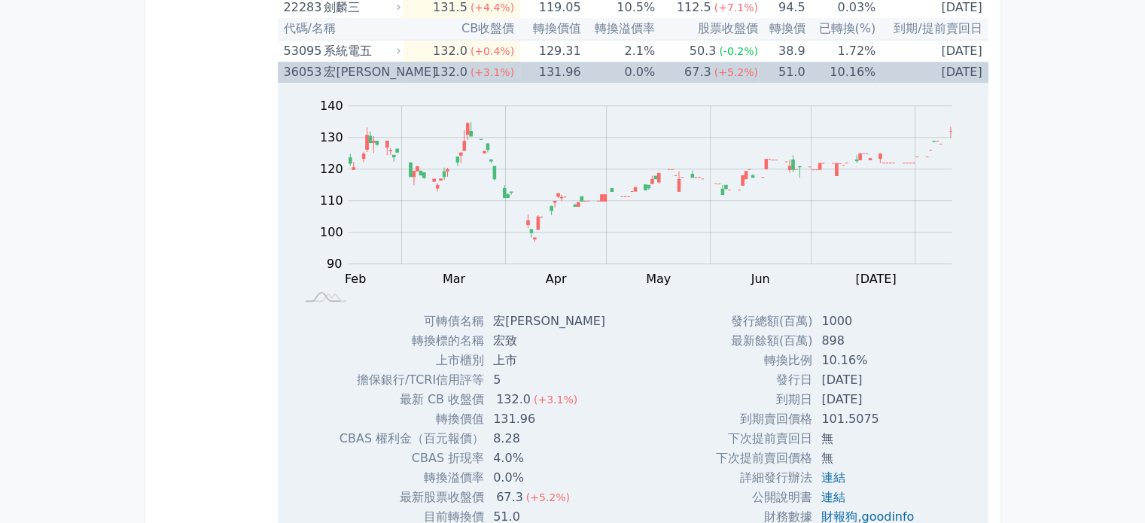
click at [362, 62] on div "宏[PERSON_NAME]" at bounding box center [361, 72] width 74 height 21
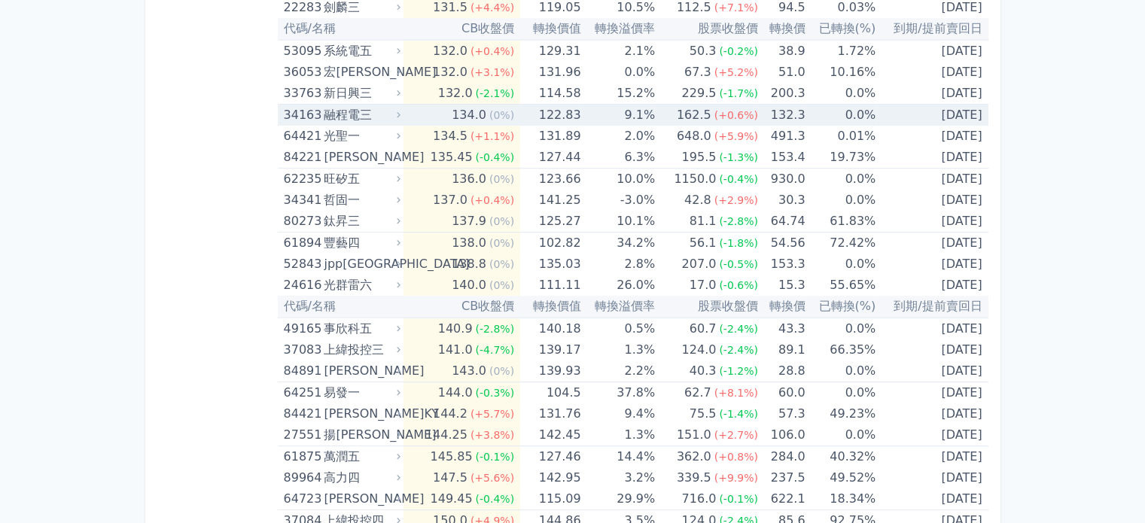
click at [365, 105] on div "融程電三" at bounding box center [361, 115] width 74 height 21
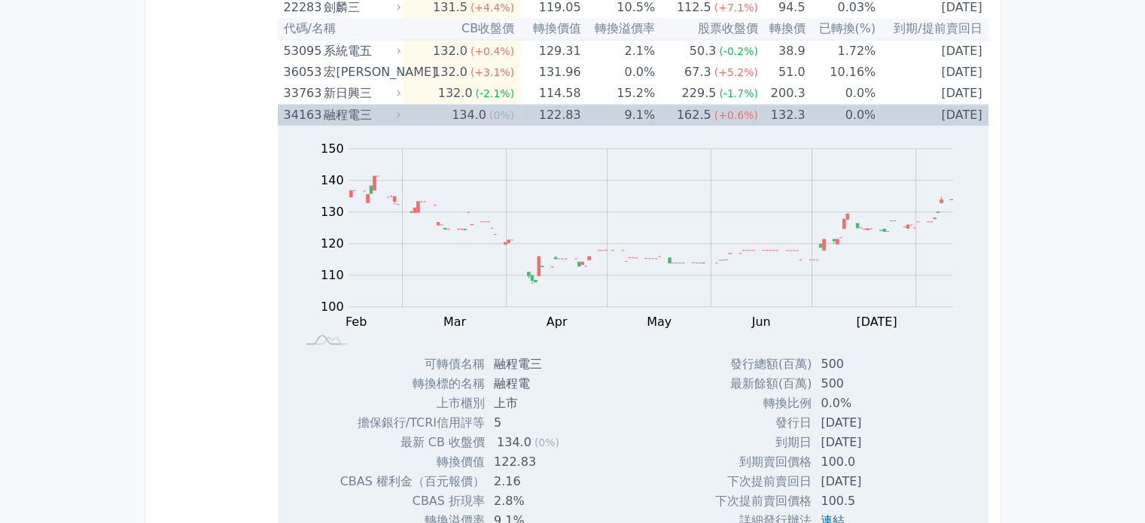
click at [365, 105] on div "融程電三" at bounding box center [361, 115] width 74 height 21
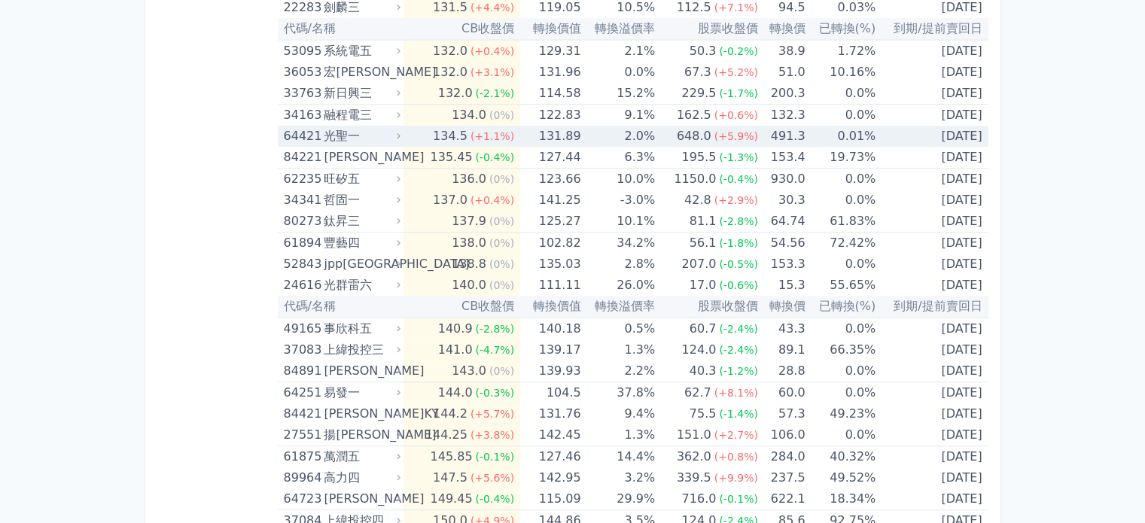
click at [365, 126] on div "光聖一" at bounding box center [361, 136] width 74 height 21
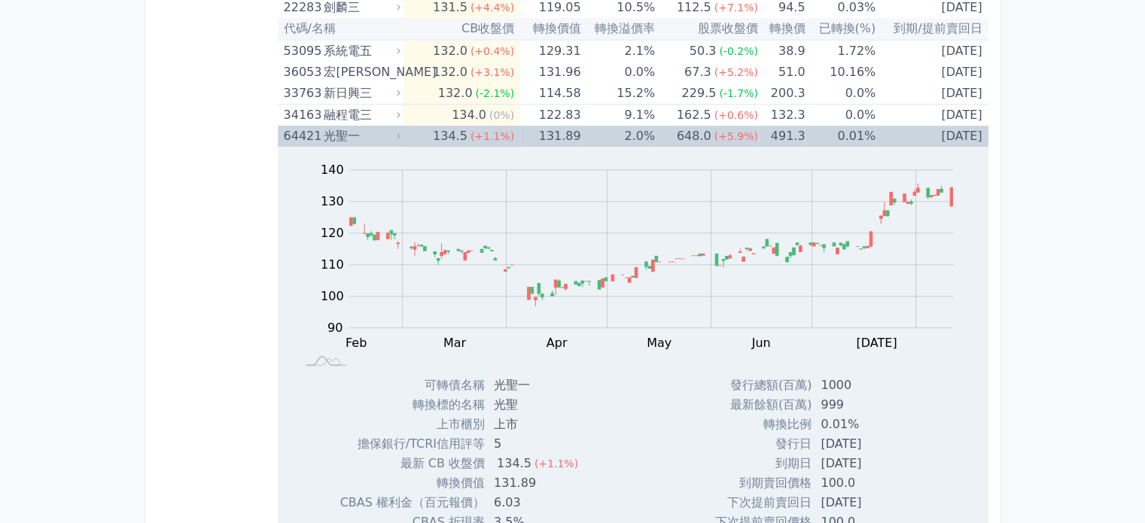
click at [365, 126] on div "光聖一" at bounding box center [361, 136] width 74 height 21
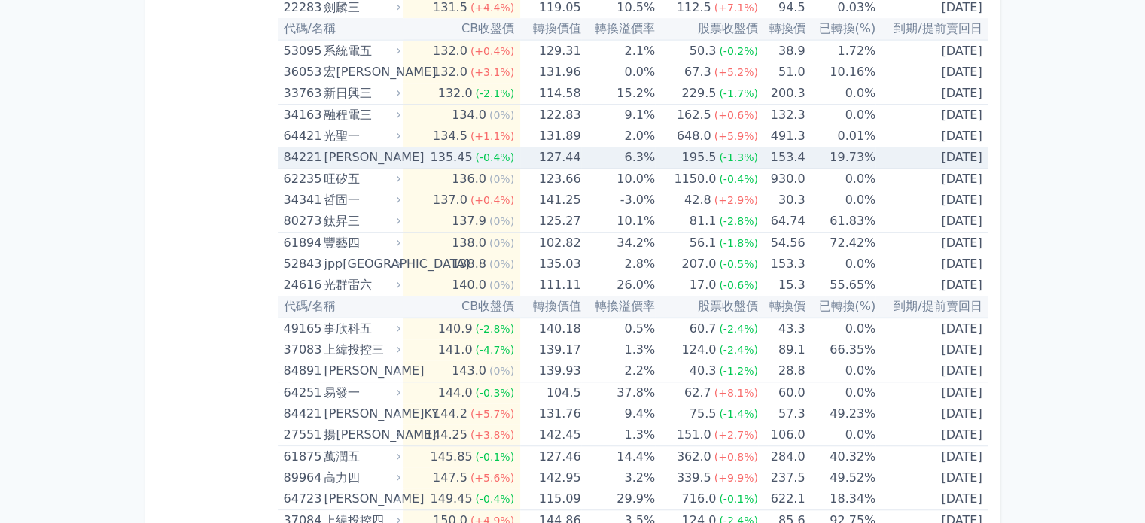
click at [365, 147] on div "[PERSON_NAME]" at bounding box center [361, 157] width 74 height 21
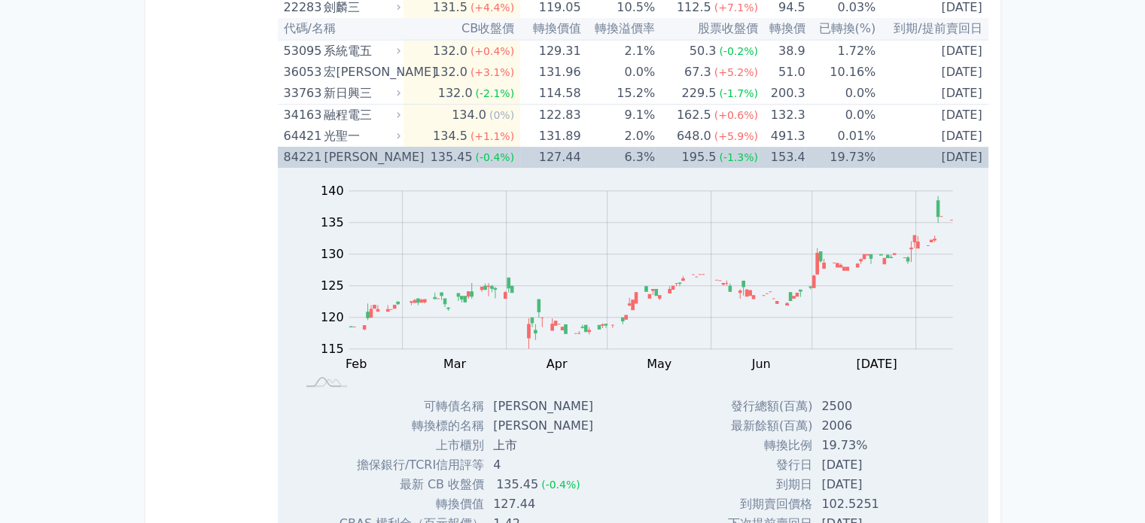
click at [365, 147] on div "[PERSON_NAME]" at bounding box center [361, 157] width 74 height 21
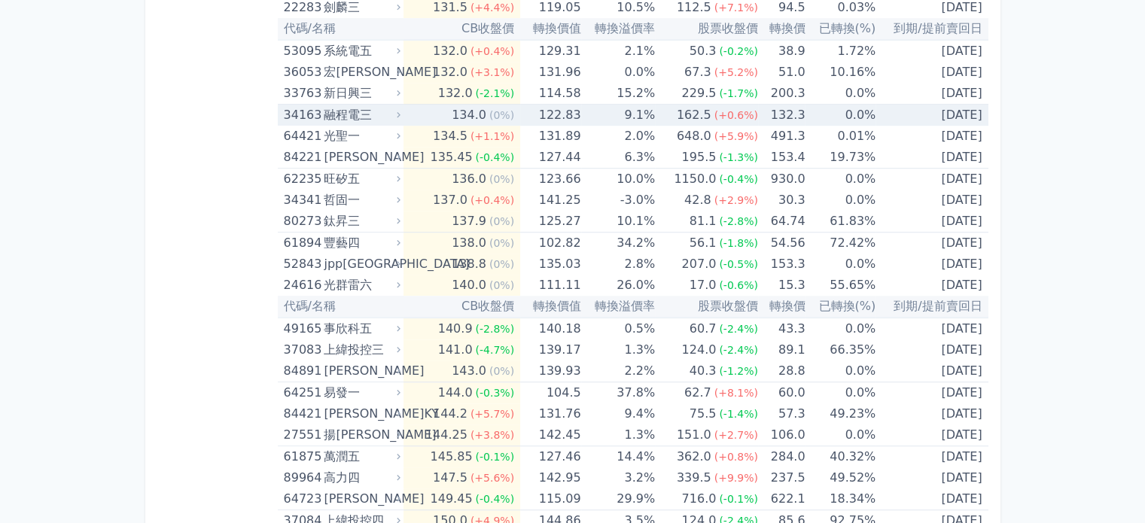
click at [367, 105] on div "融程電三" at bounding box center [361, 115] width 74 height 21
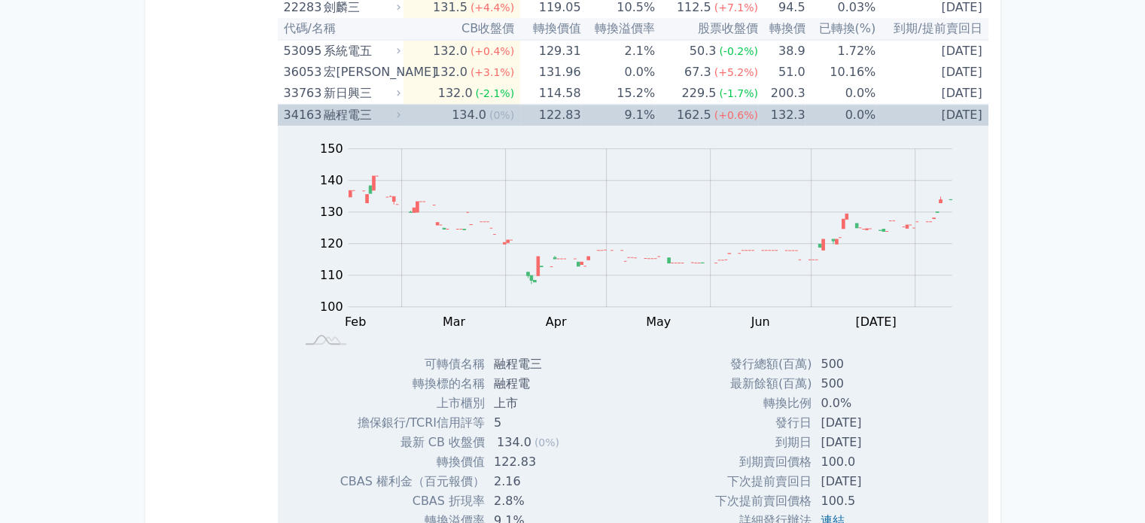
click at [366, 105] on div "融程電三" at bounding box center [361, 115] width 74 height 21
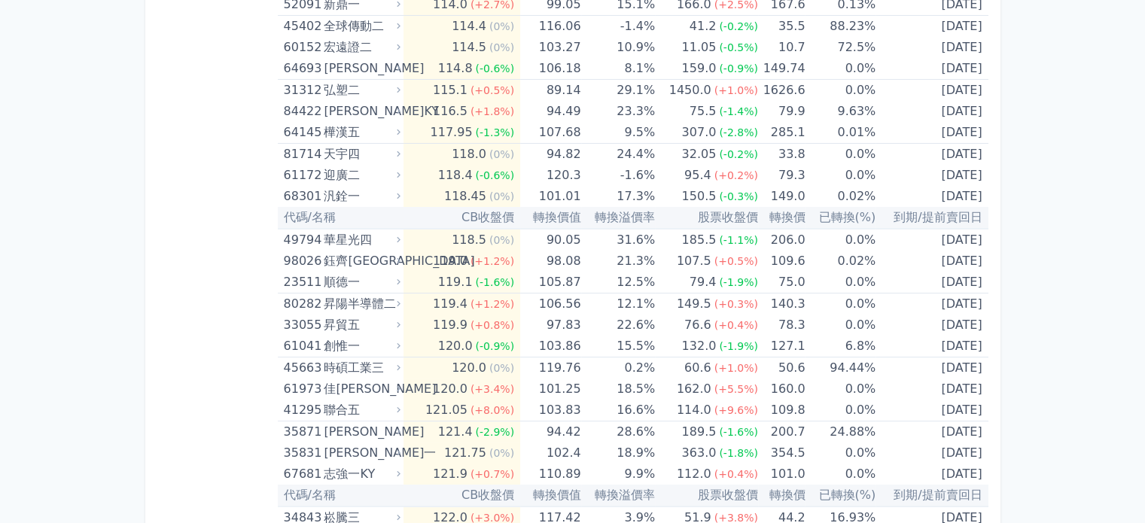
scroll to position [5645, 0]
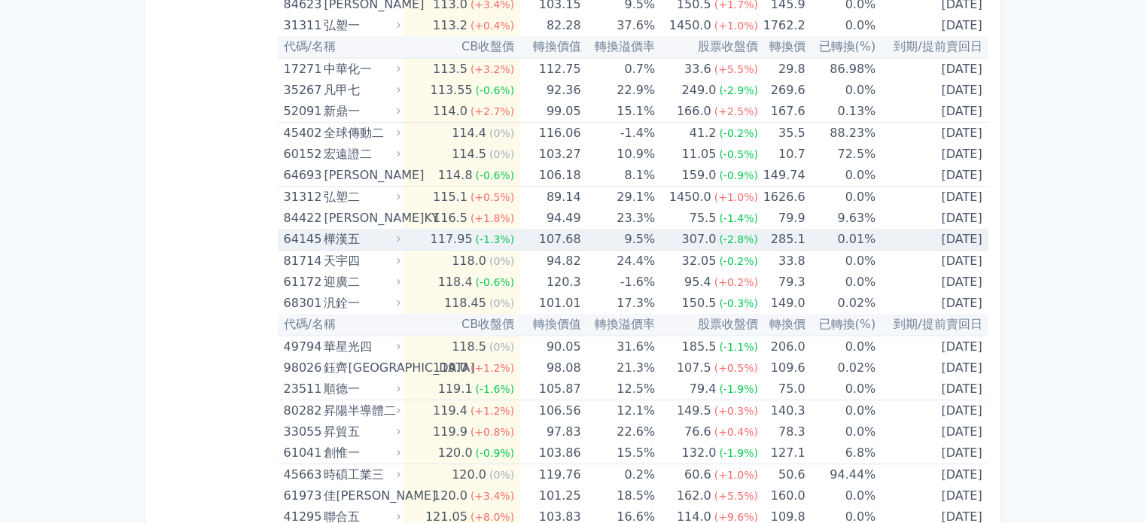
click at [358, 229] on div "樺漢五" at bounding box center [361, 239] width 74 height 21
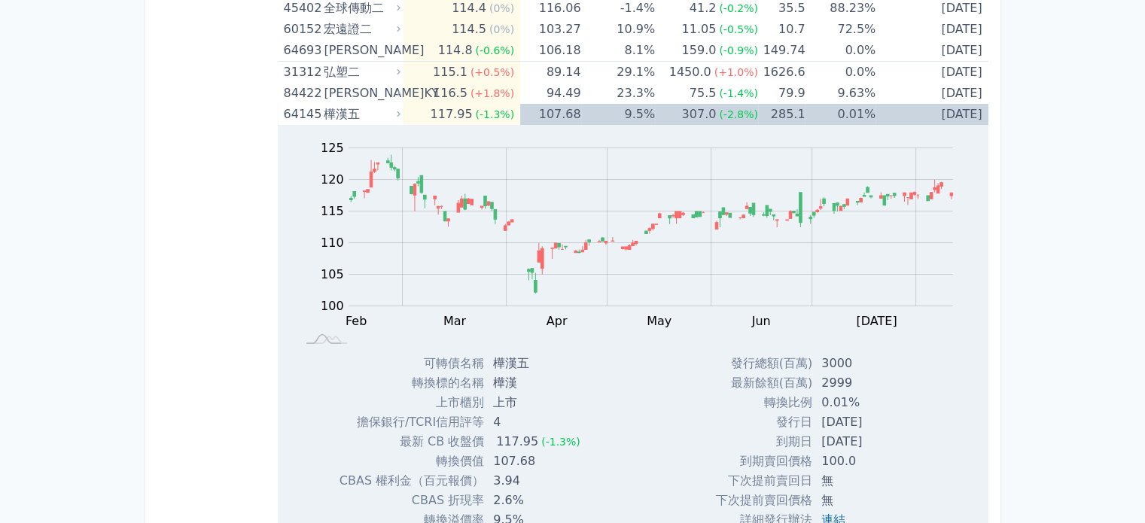
scroll to position [5795, 0]
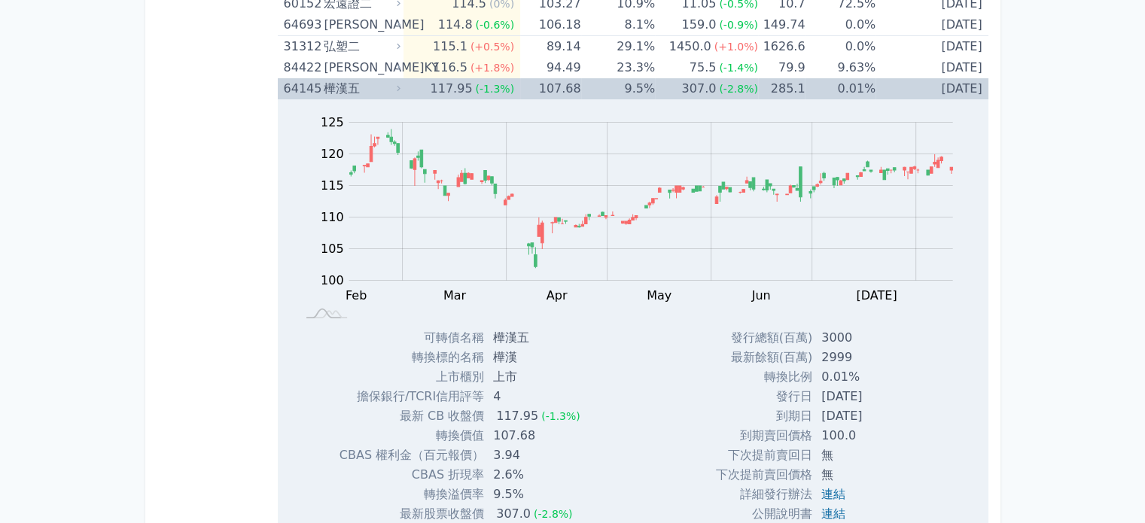
click at [356, 78] on div "樺漢五" at bounding box center [361, 88] width 74 height 21
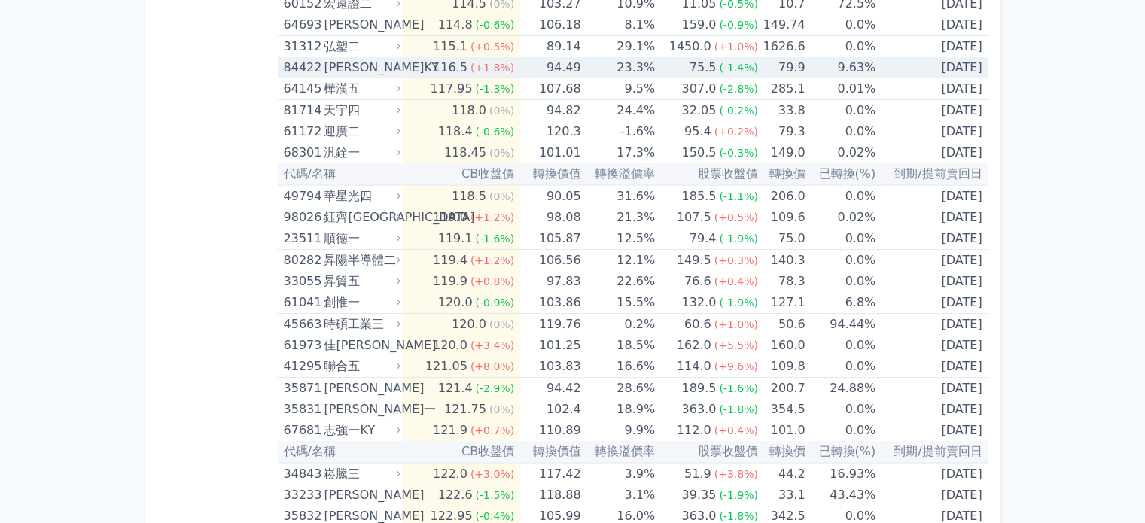
click at [354, 57] on div "[PERSON_NAME]KY" at bounding box center [361, 67] width 74 height 21
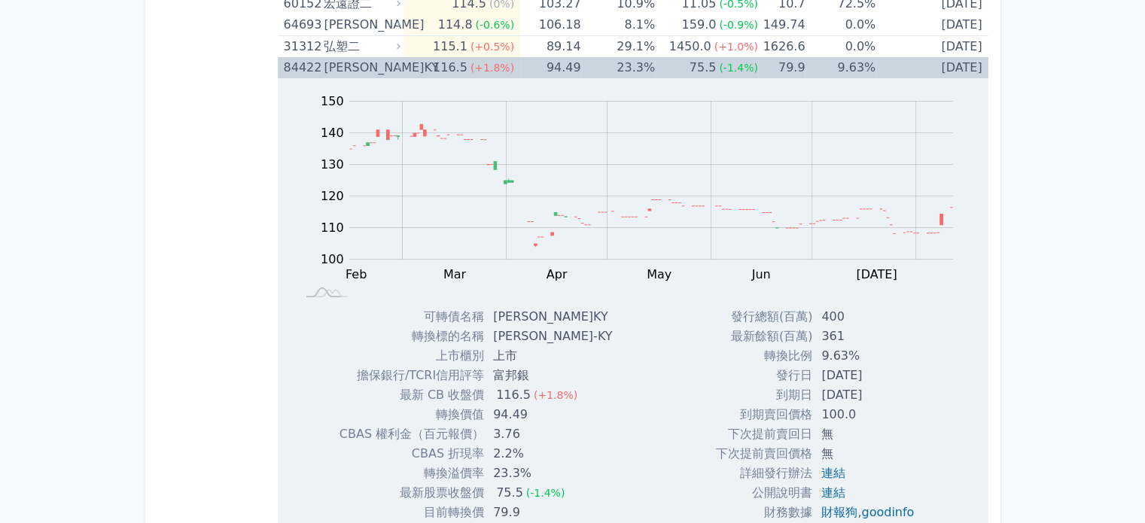
click at [354, 57] on div "[PERSON_NAME]KY" at bounding box center [361, 67] width 74 height 21
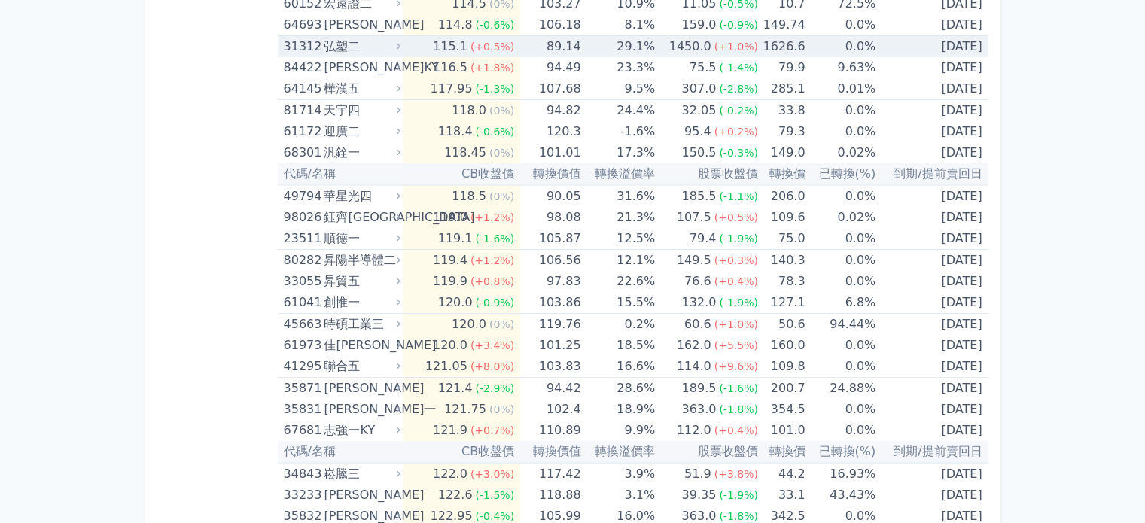
click at [354, 36] on div "弘塑二" at bounding box center [361, 46] width 74 height 21
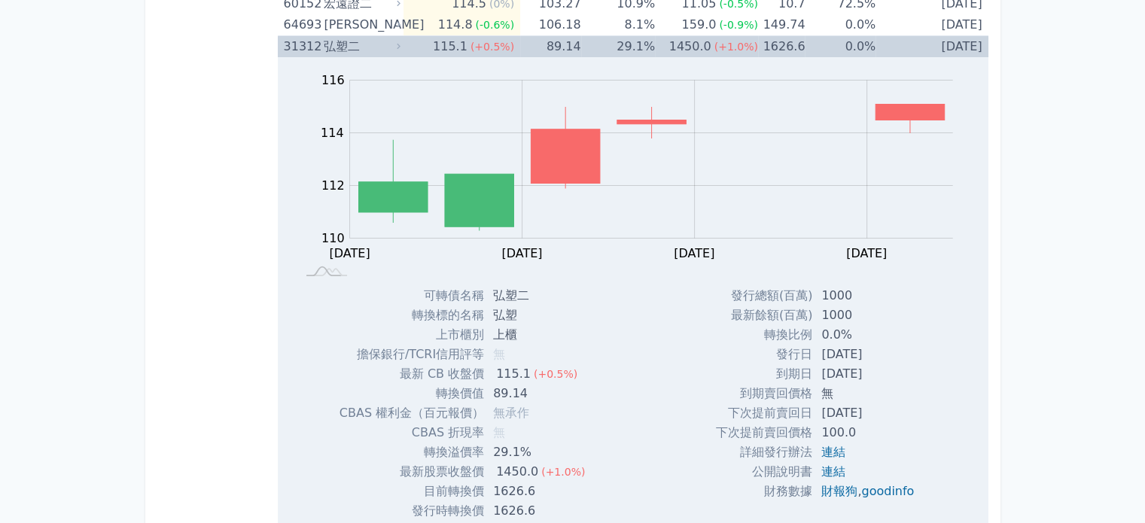
click at [354, 36] on div "弘塑二" at bounding box center [361, 46] width 74 height 21
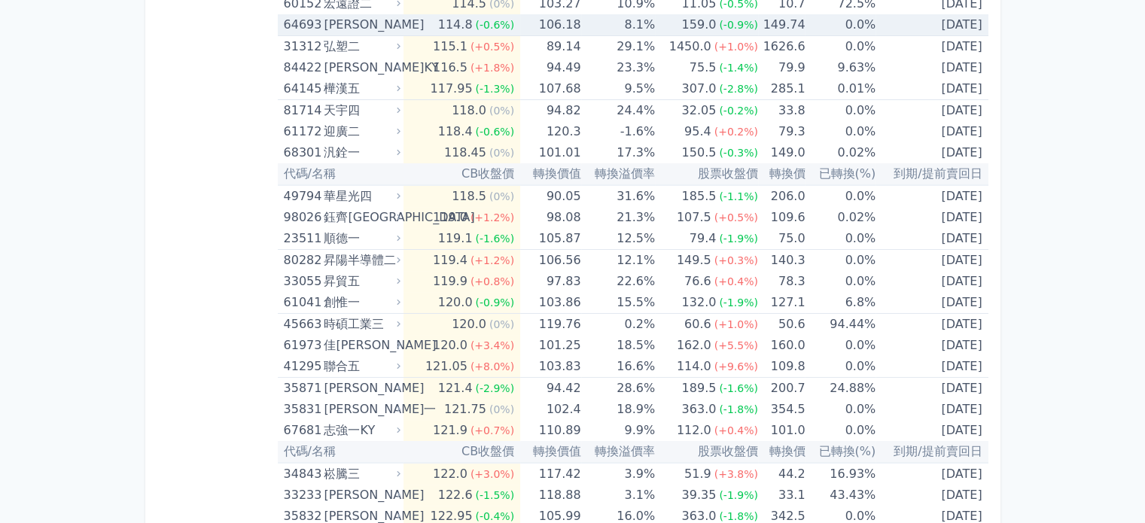
click at [357, 14] on div "[PERSON_NAME]" at bounding box center [361, 24] width 74 height 21
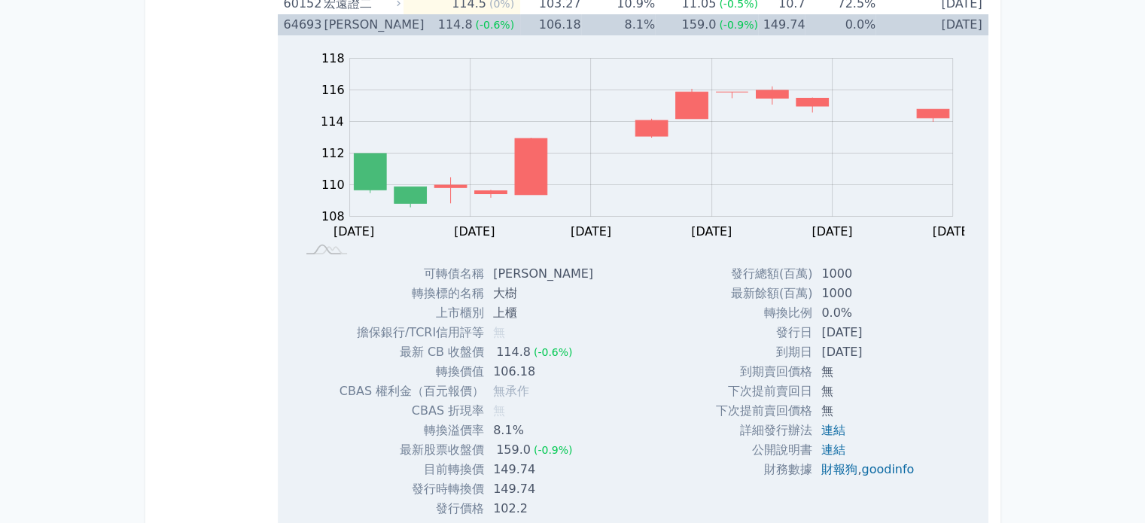
click at [357, 14] on div "[PERSON_NAME]" at bounding box center [361, 24] width 74 height 21
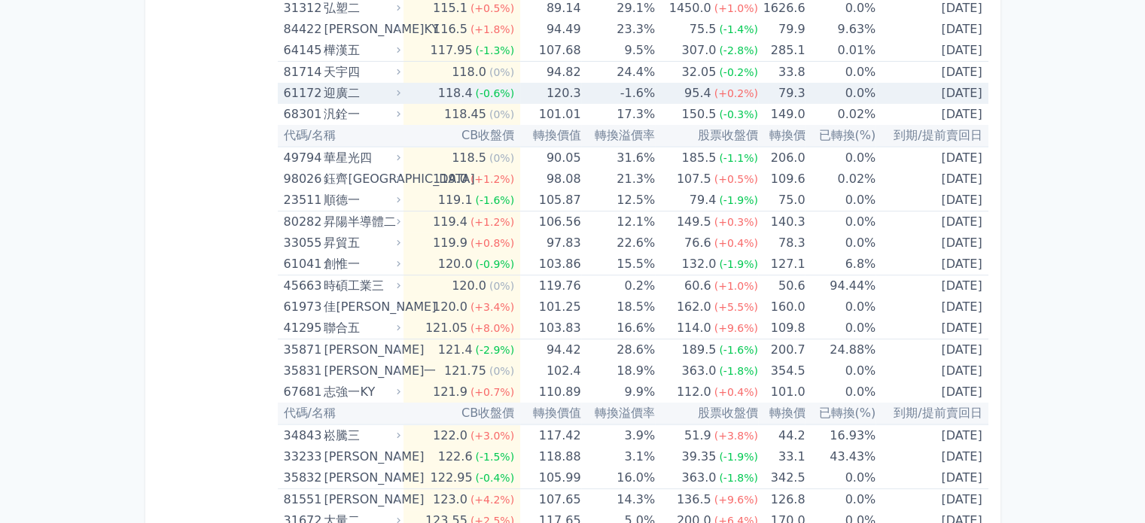
scroll to position [5871, 0]
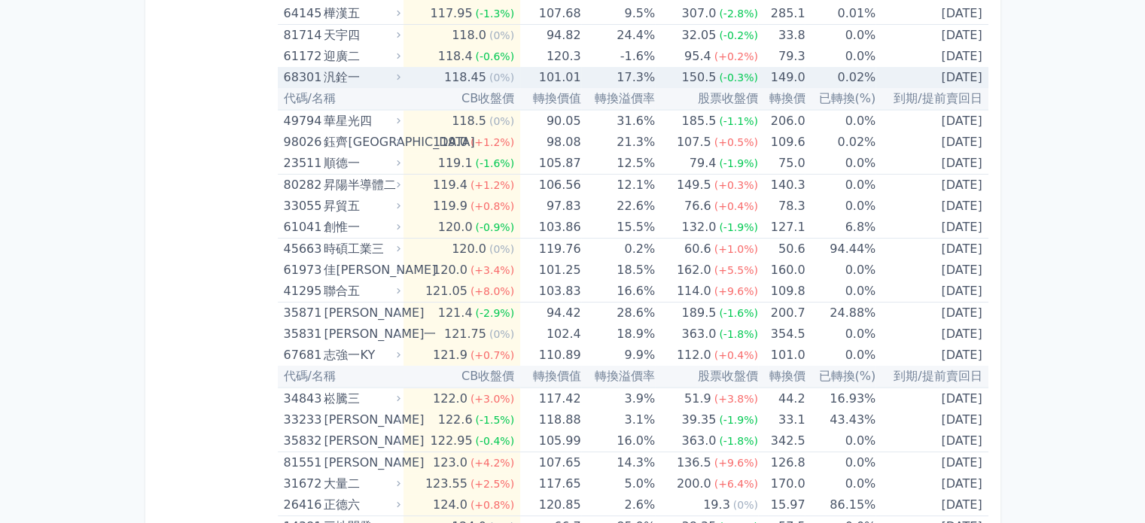
click at [358, 72] on div "汎銓一" at bounding box center [361, 77] width 74 height 21
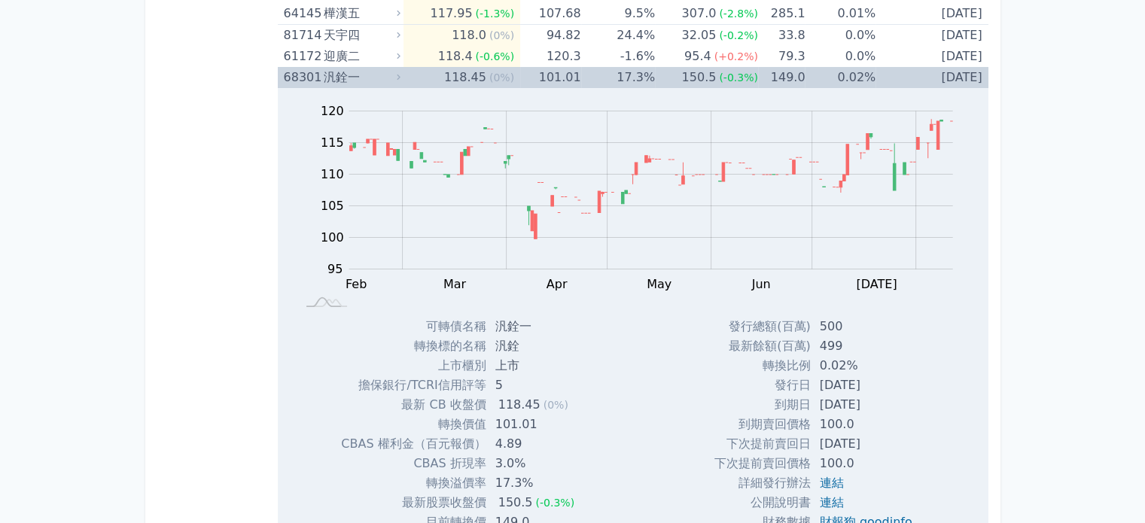
click at [358, 72] on div "汎銓一" at bounding box center [361, 77] width 74 height 21
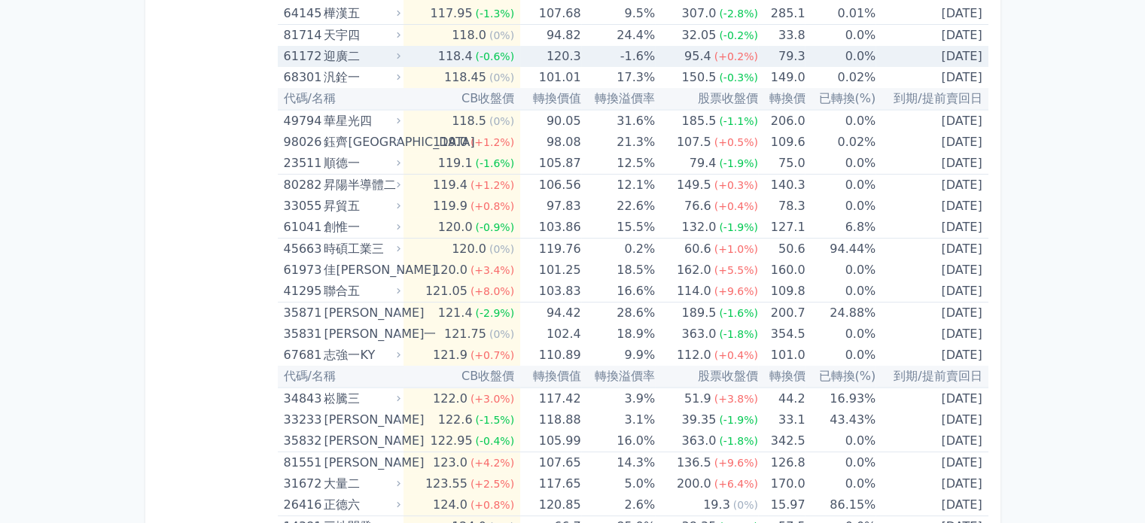
click at [358, 46] on div "迎廣二" at bounding box center [361, 56] width 74 height 21
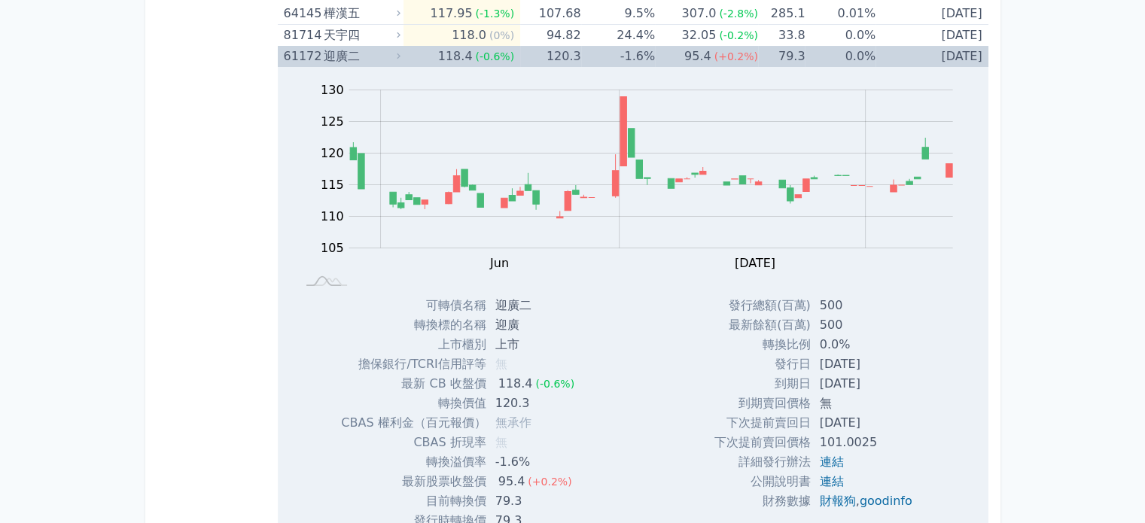
click at [358, 46] on div "迎廣二" at bounding box center [361, 56] width 74 height 21
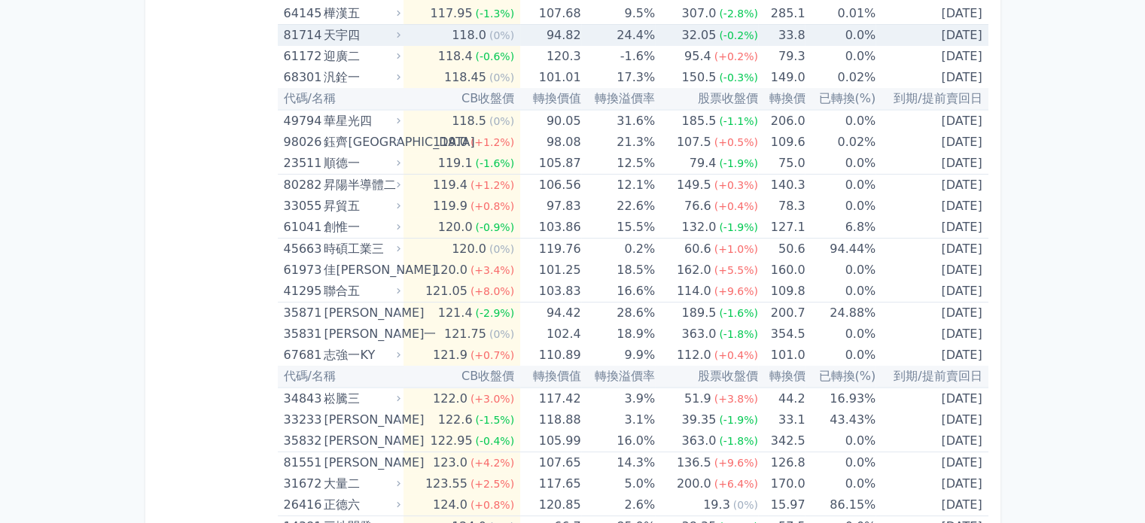
click at [358, 25] on div "天宇四" at bounding box center [361, 35] width 74 height 21
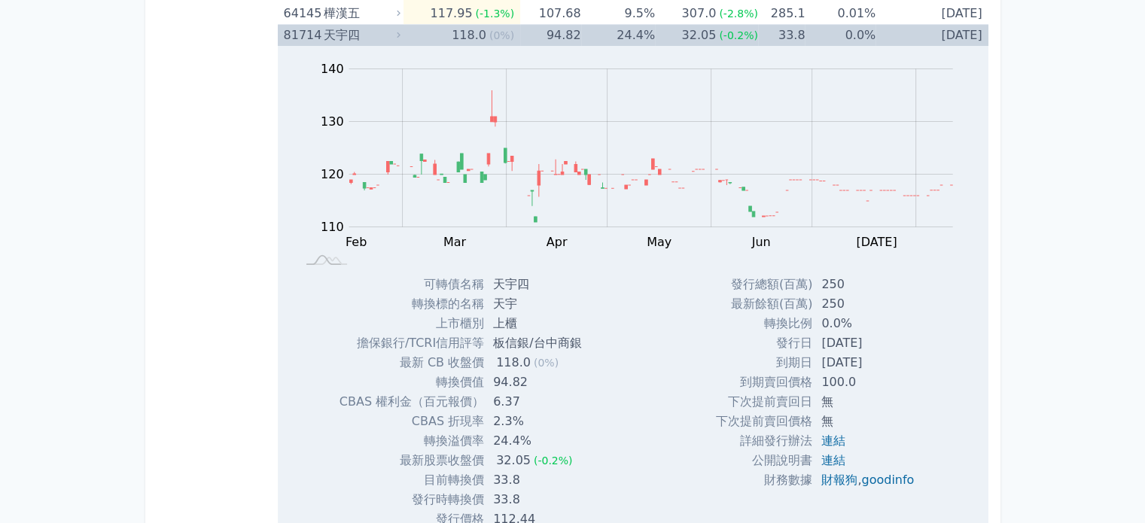
click at [358, 25] on div "天宇四" at bounding box center [361, 35] width 74 height 21
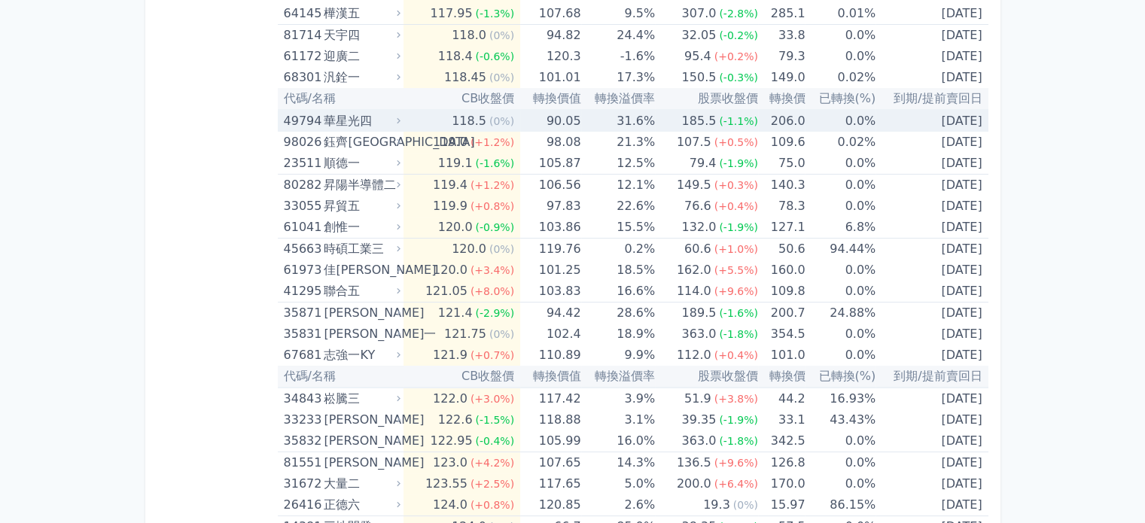
click at [367, 111] on div "華星光四" at bounding box center [361, 121] width 74 height 21
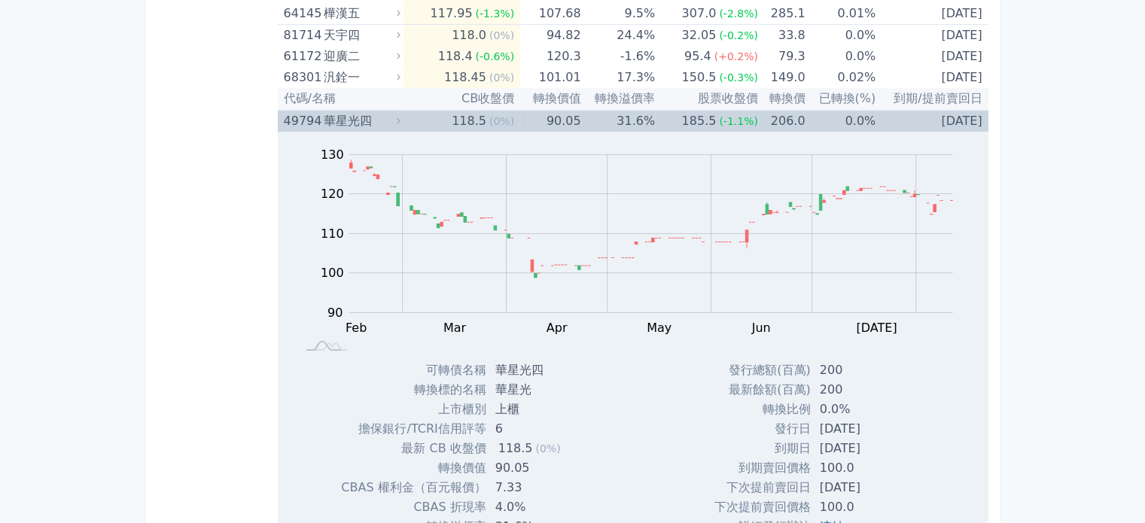
click at [367, 111] on div "華星光四" at bounding box center [361, 121] width 74 height 21
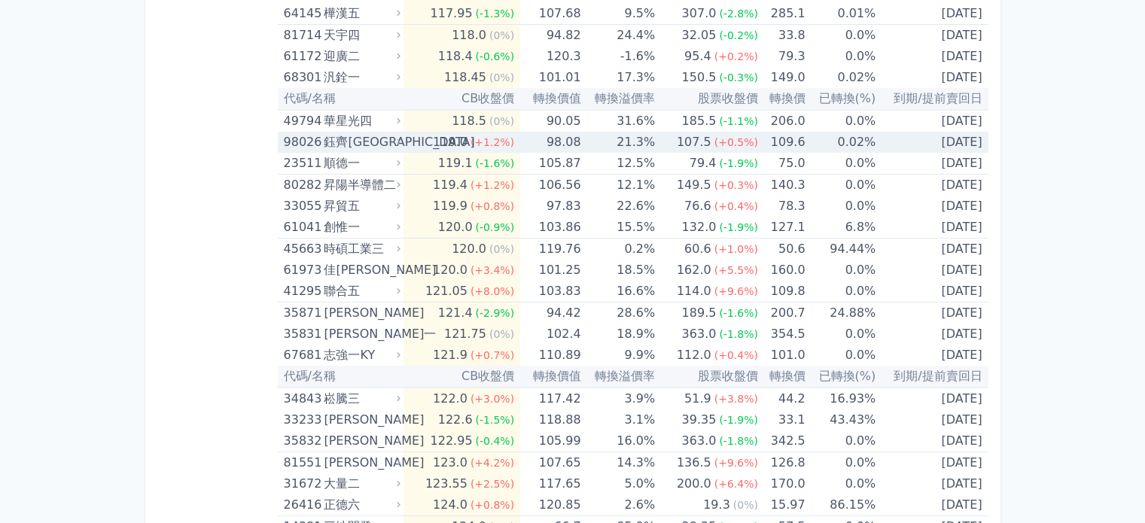
click at [367, 132] on div "鈺齊[GEOGRAPHIC_DATA]" at bounding box center [361, 142] width 74 height 21
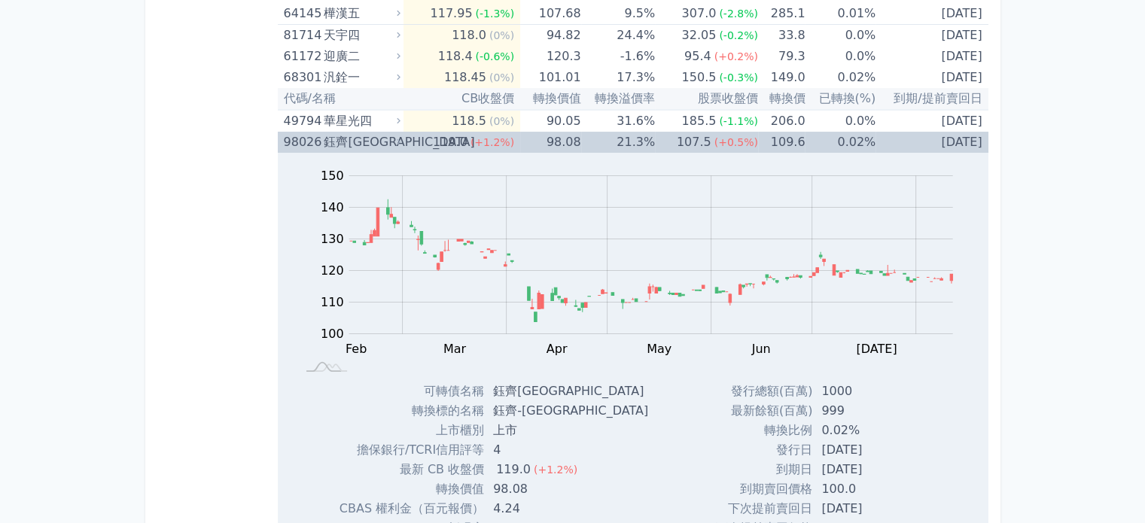
click at [367, 132] on div "鈺齊[GEOGRAPHIC_DATA]" at bounding box center [361, 142] width 74 height 21
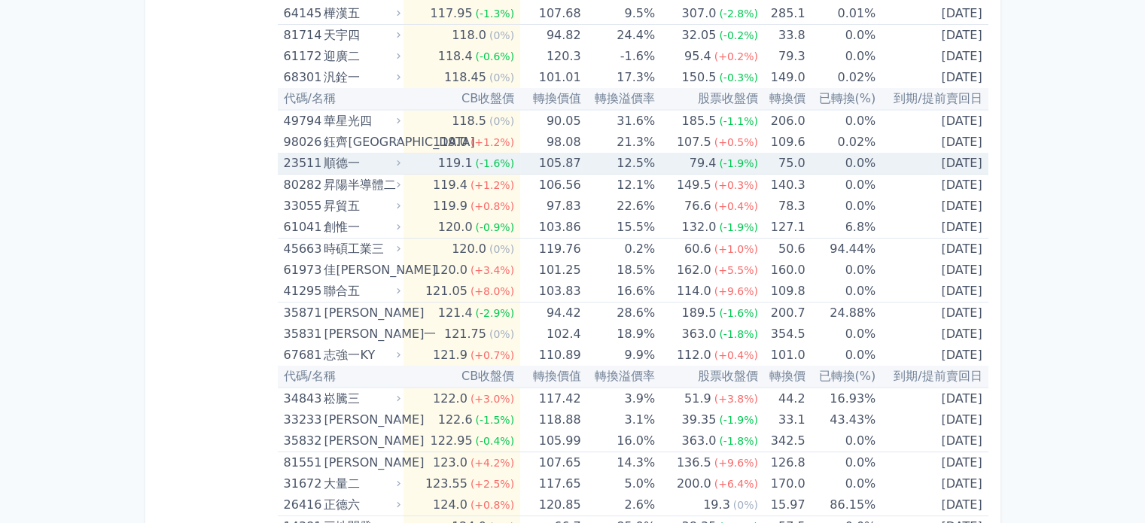
click at [366, 153] on div "順德一" at bounding box center [361, 163] width 74 height 21
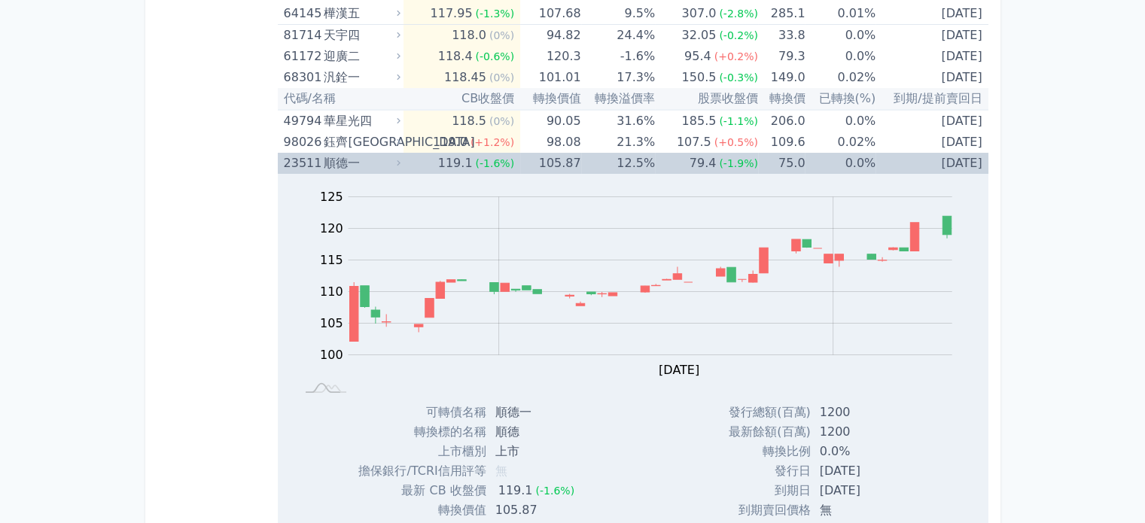
click at [366, 153] on div "順德一" at bounding box center [361, 163] width 74 height 21
